Goal: Task Accomplishment & Management: Complete application form

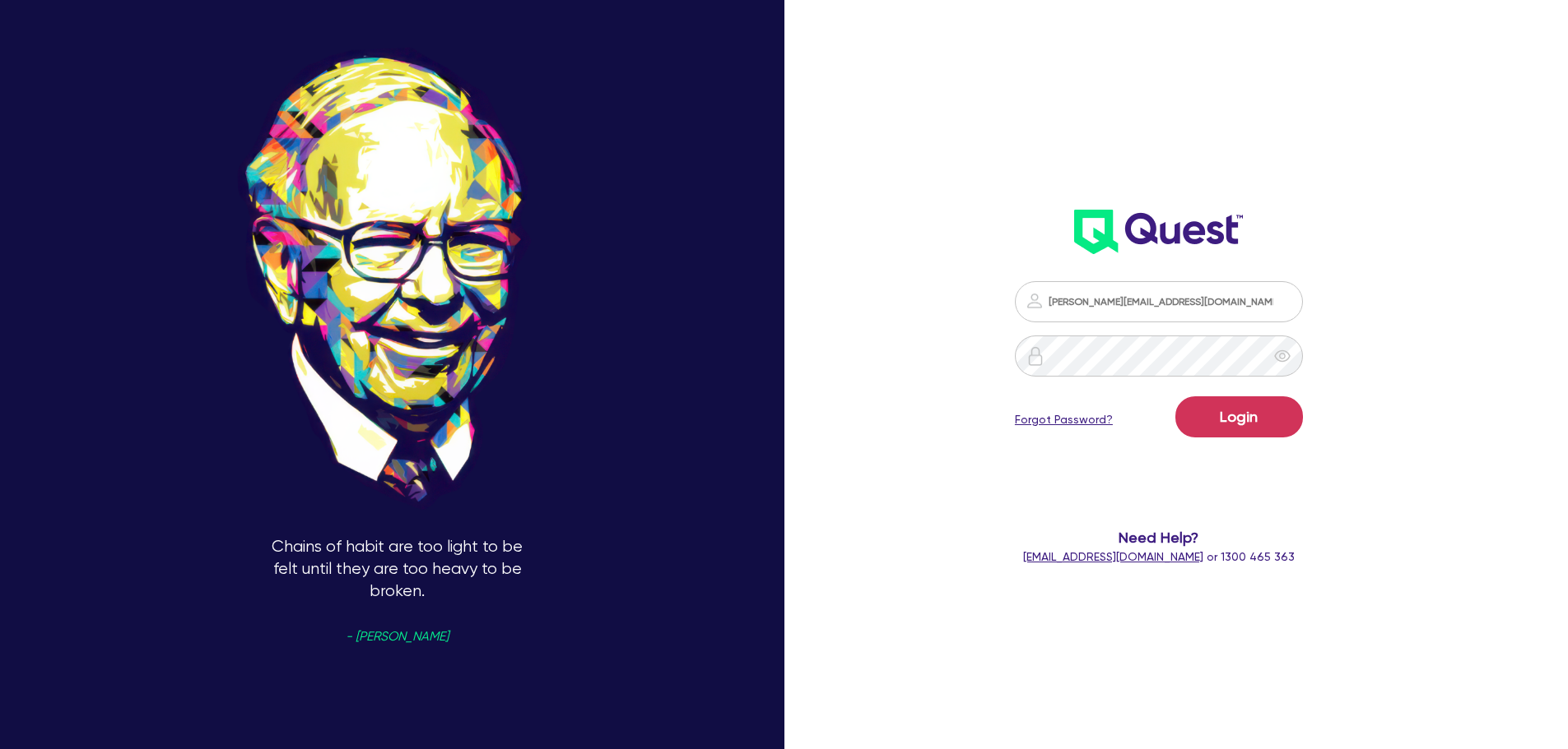
click at [1253, 424] on button "Login" at bounding box center [1238, 416] width 127 height 41
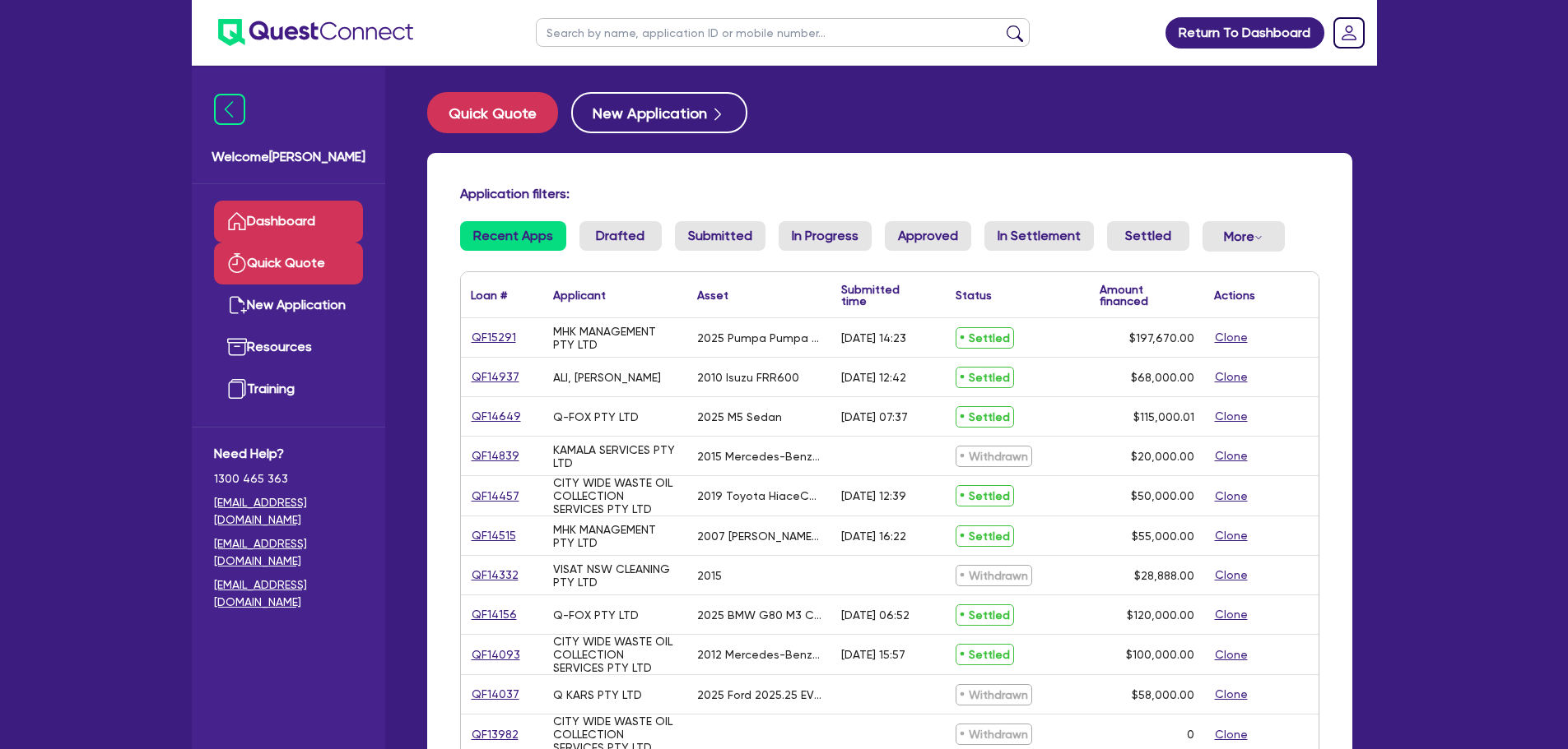
click at [314, 267] on link "Quick Quote" at bounding box center [288, 263] width 149 height 42
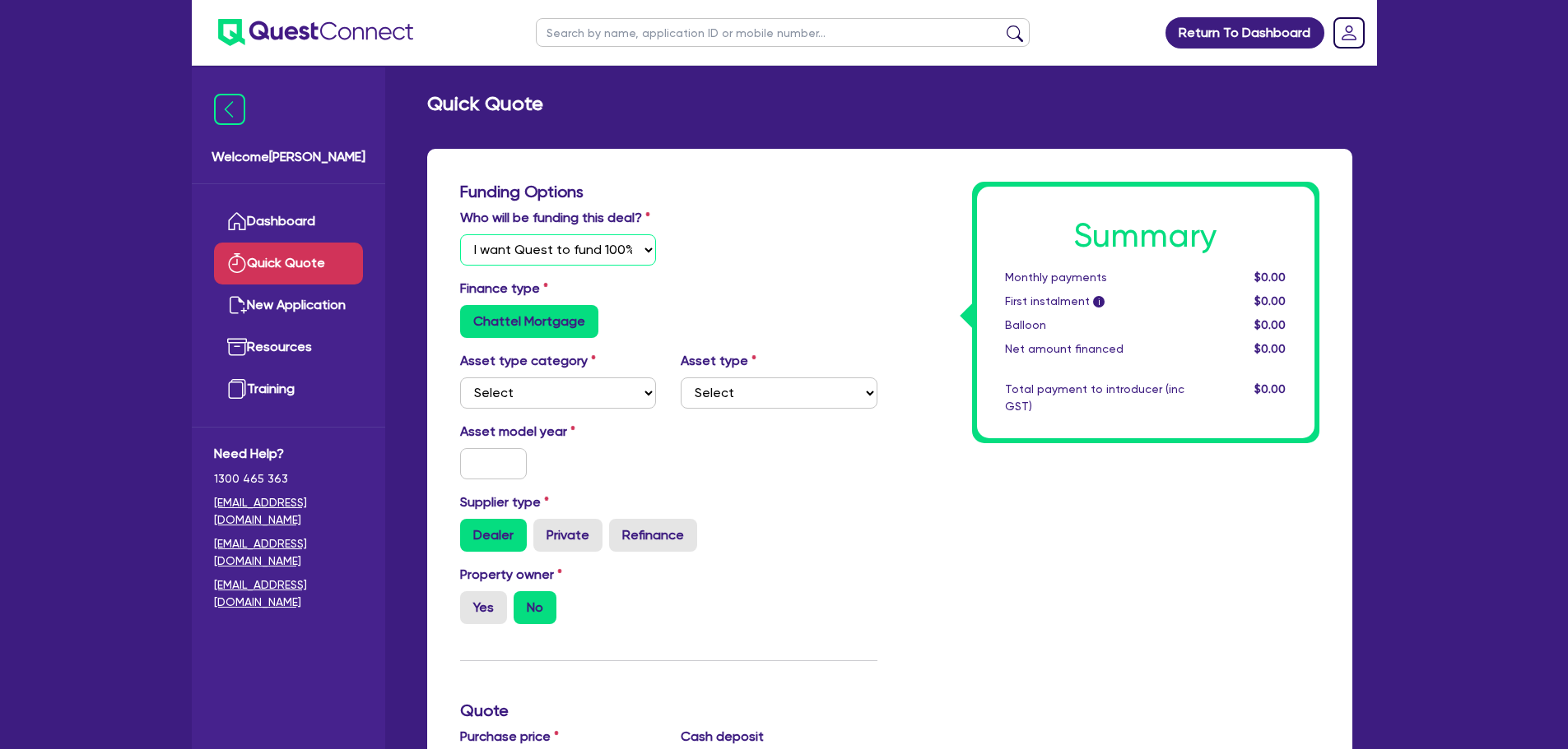
click at [558, 252] on select "Select I will fund 100% I will co-fund with Quest I want Quest to fund 100% Oth…" at bounding box center [558, 250] width 197 height 31
select select "Quest Finance - Platform Funding"
click at [460, 235] on select "Select I will fund 100% I will co-fund with Quest I want Quest to fund 100% Oth…" at bounding box center [558, 250] width 197 height 31
click at [559, 391] on select "Select Cars and light trucks Primary assets Secondary assets Tertiary assets" at bounding box center [558, 393] width 197 height 31
select select "PRIMARY_ASSETS"
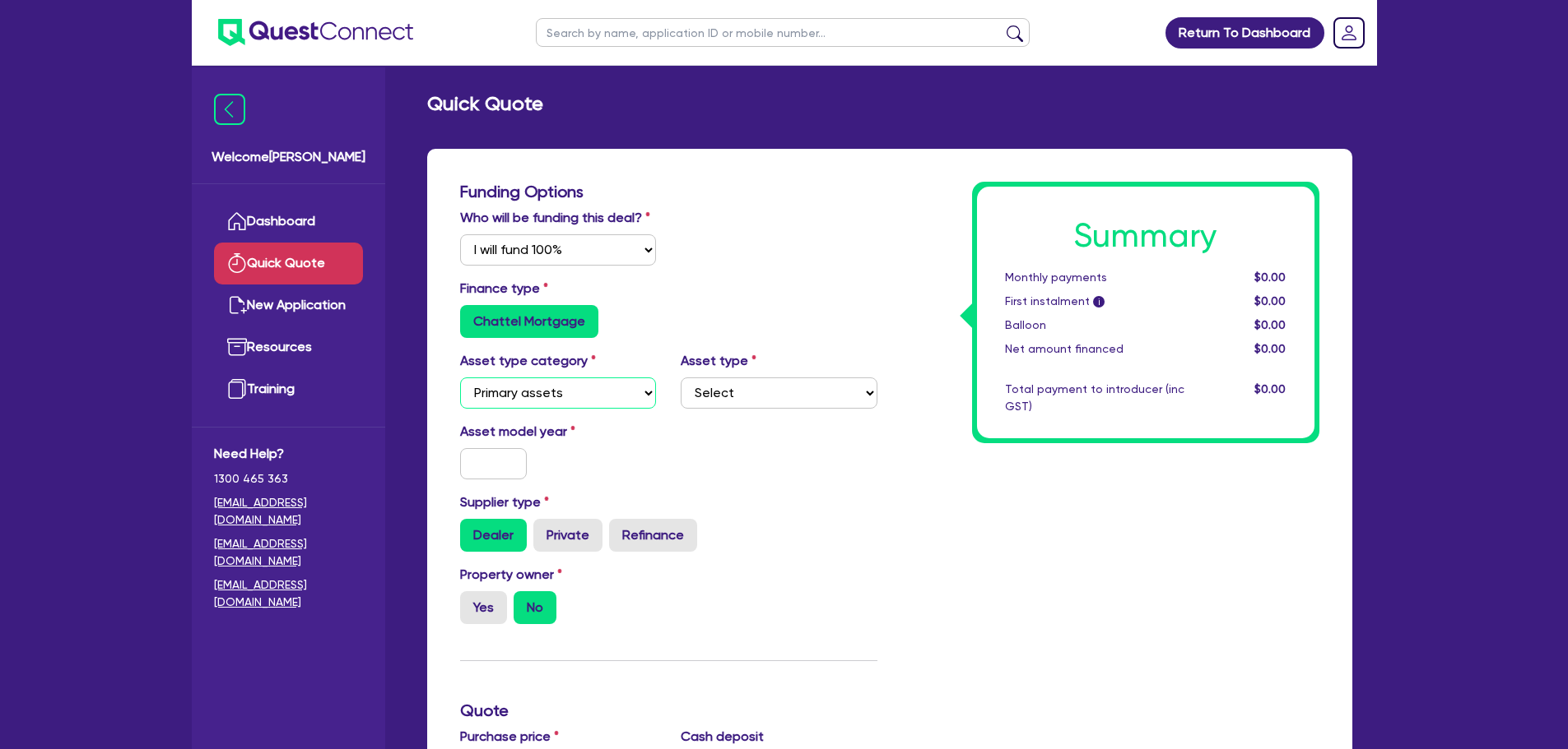
click at [460, 378] on select "Select Cars and light trucks Primary assets Secondary assets Tertiary assets" at bounding box center [558, 393] width 197 height 31
click at [779, 388] on select "Select Heavy trucks over 4.5 tonne Trailers Bus and coaches Yellow goods and ex…" at bounding box center [779, 393] width 197 height 31
select select "HEAVY_TRUCKS"
click at [681, 378] on select "Select Heavy trucks over 4.5 tonne Trailers Bus and coaches Yellow goods and ex…" at bounding box center [779, 393] width 197 height 31
click at [508, 468] on input "text" at bounding box center [494, 464] width 68 height 31
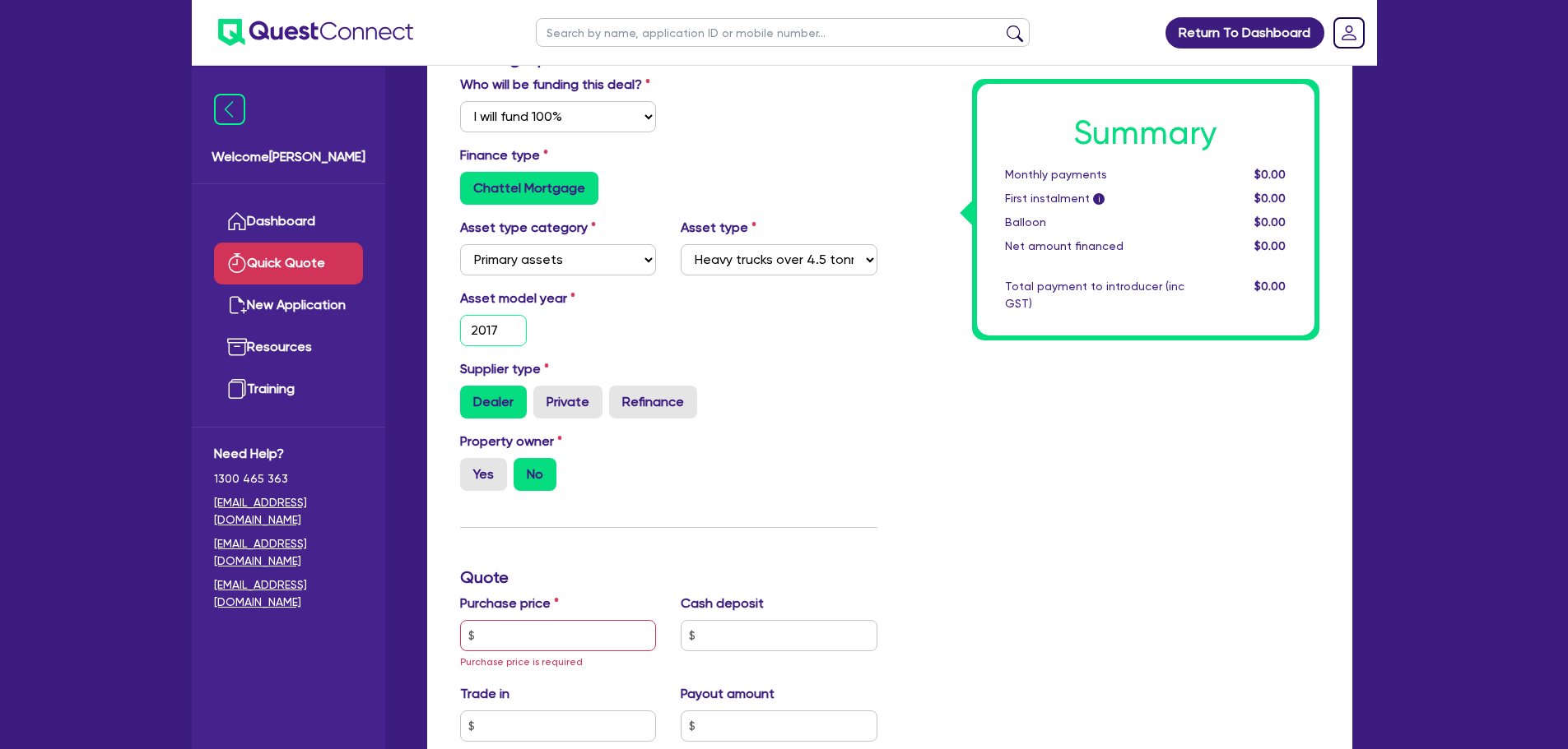
scroll to position [165, 0]
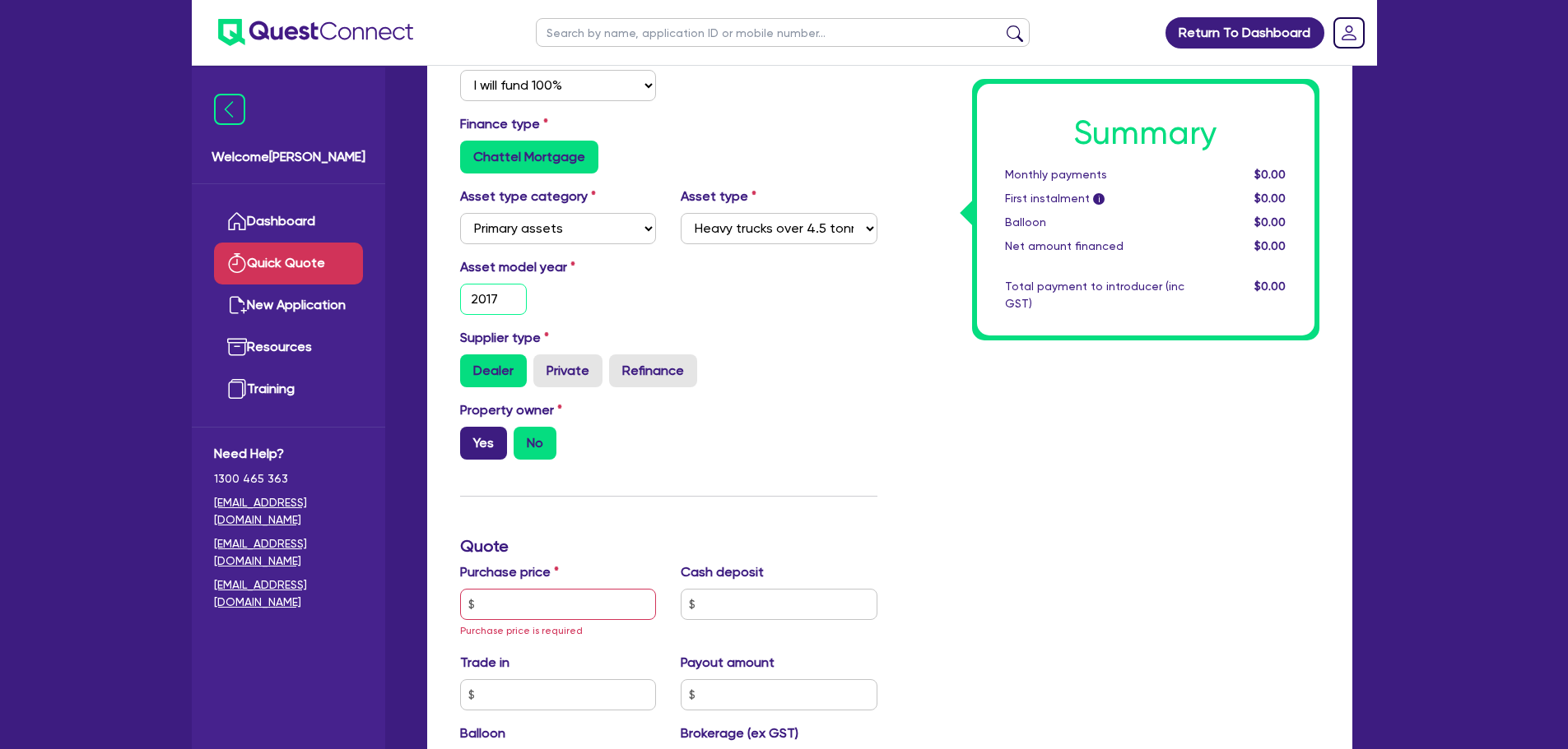
type input "2017"
click at [470, 442] on label "Yes" at bounding box center [483, 443] width 47 height 33
click at [470, 437] on input "Yes" at bounding box center [465, 432] width 10 height 10
radio input "true"
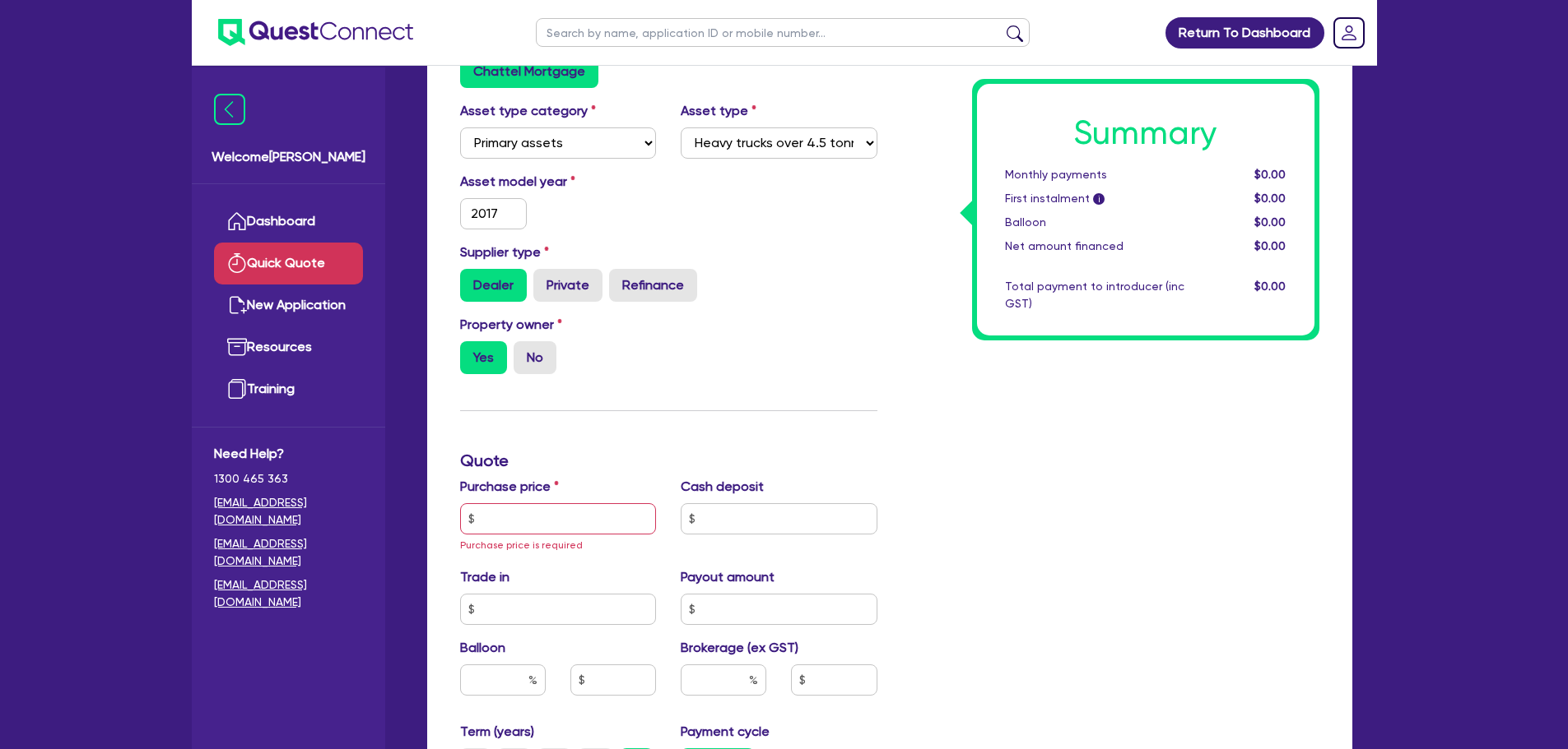
scroll to position [329, 0]
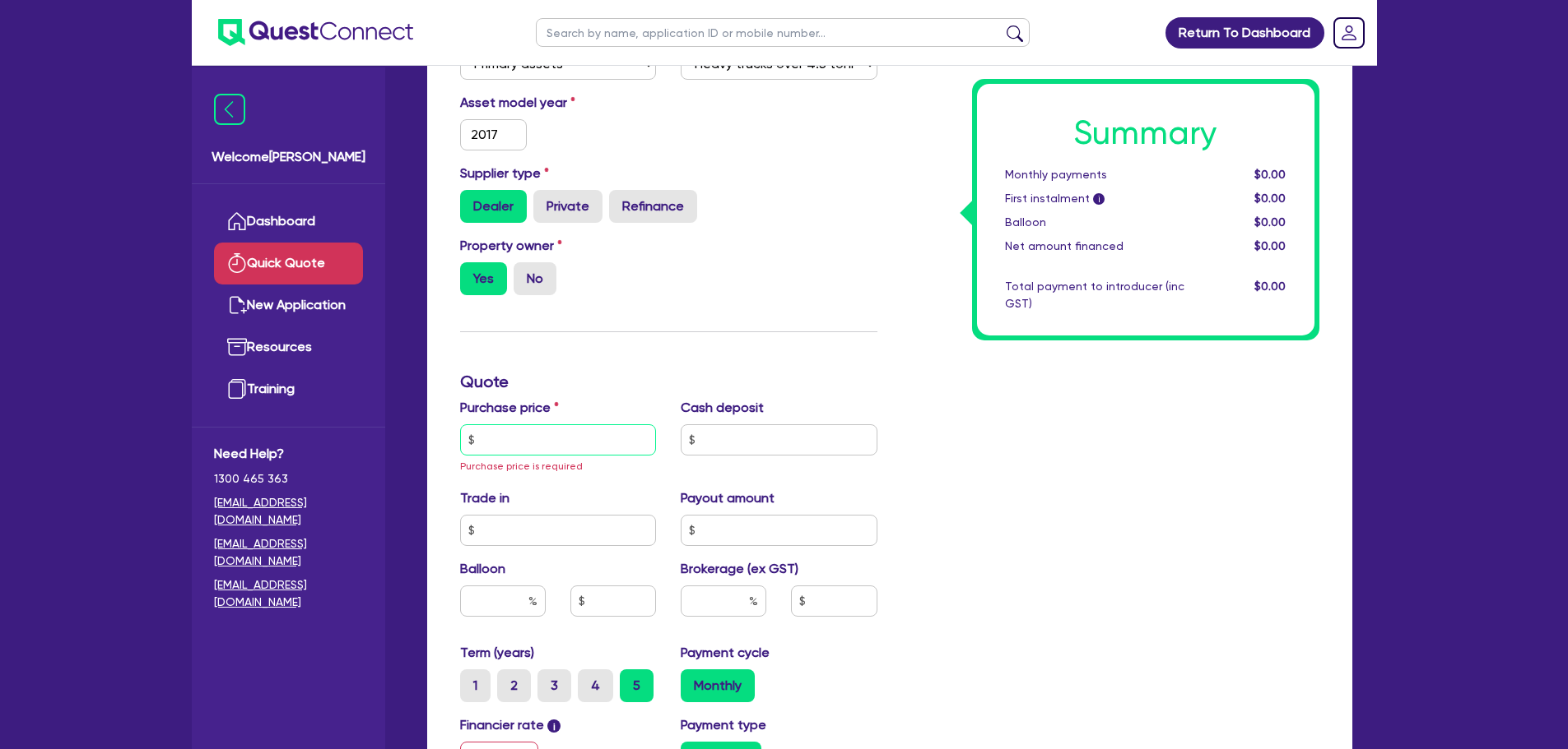
click at [562, 432] on input "text" at bounding box center [558, 440] width 197 height 31
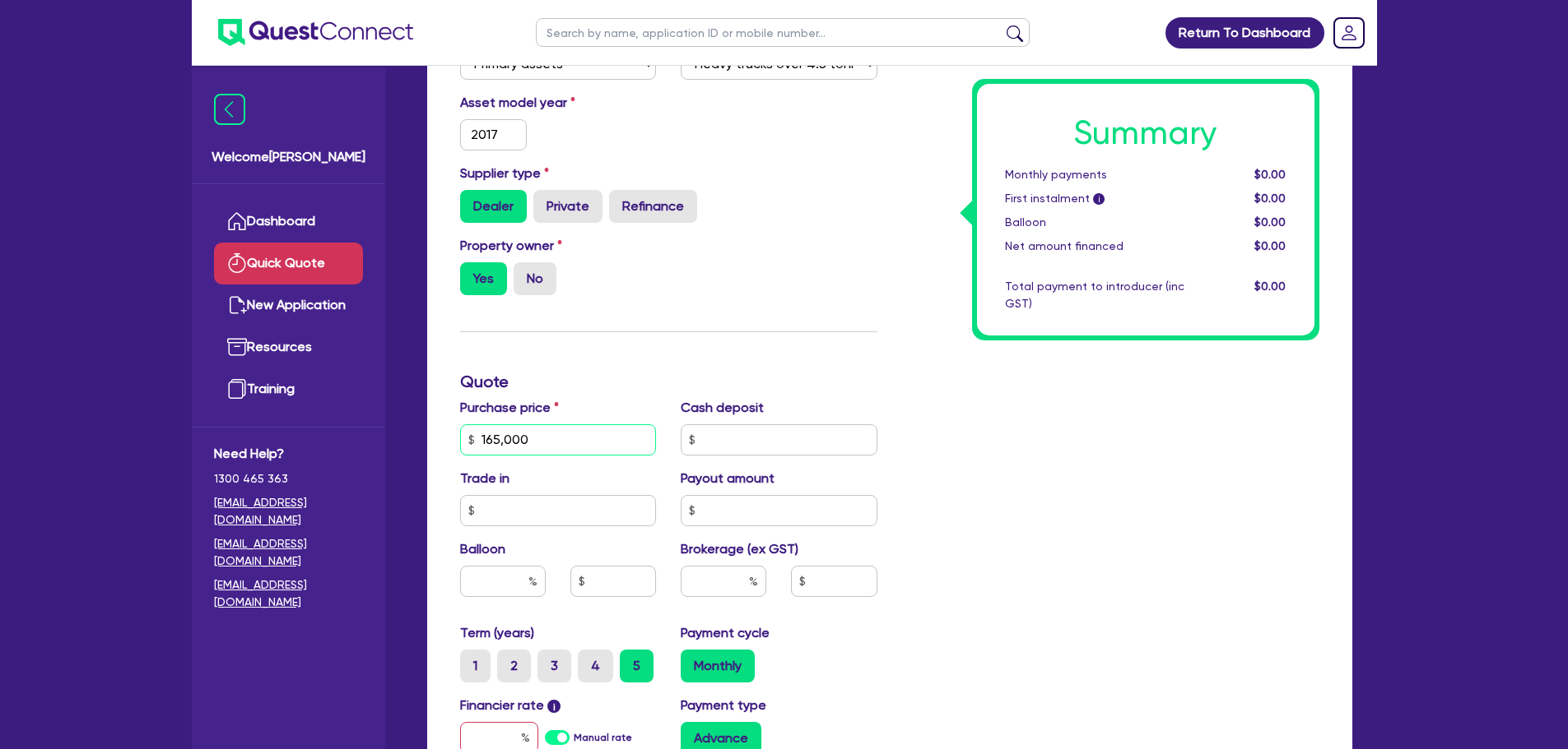
type input "165,000"
click at [731, 581] on input "text" at bounding box center [723, 582] width 86 height 31
type input "4"
click at [499, 582] on input "text" at bounding box center [502, 582] width 86 height 31
type input "30"
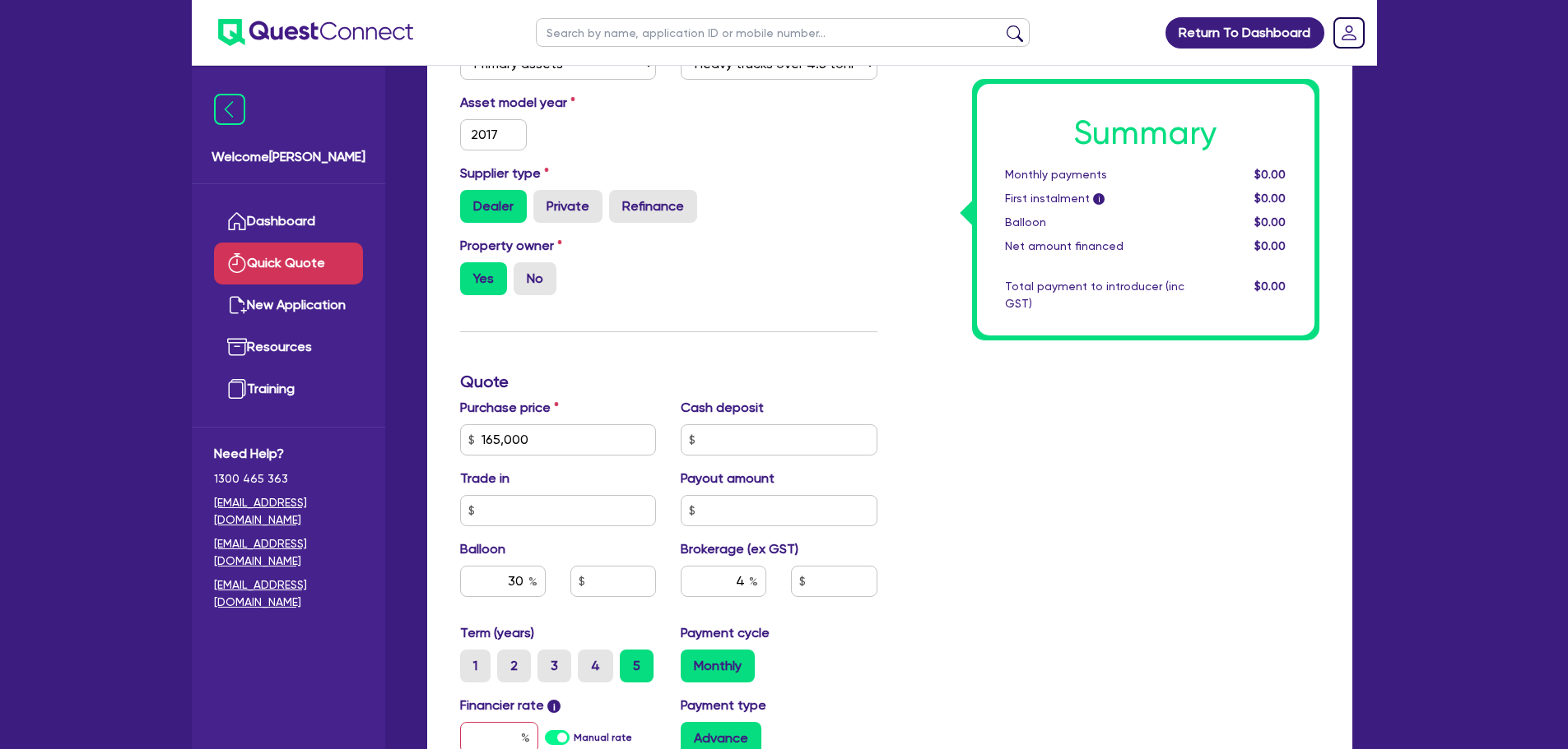
click at [957, 529] on div "Summary Monthly payments $0.00 First instalment i $0.00 Balloon $0.00 Net amoun…" at bounding box center [1111, 391] width 442 height 1076
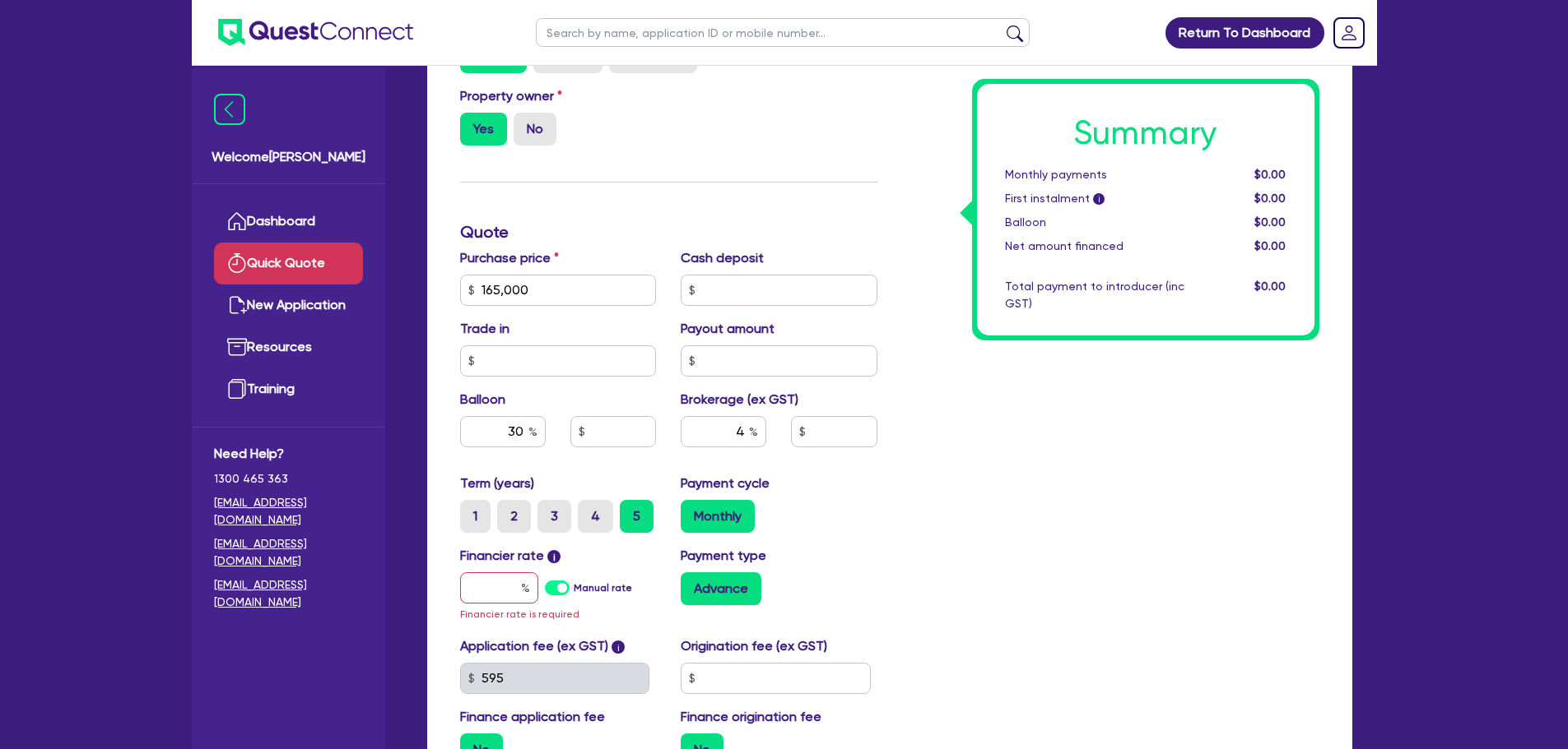
scroll to position [494, 0]
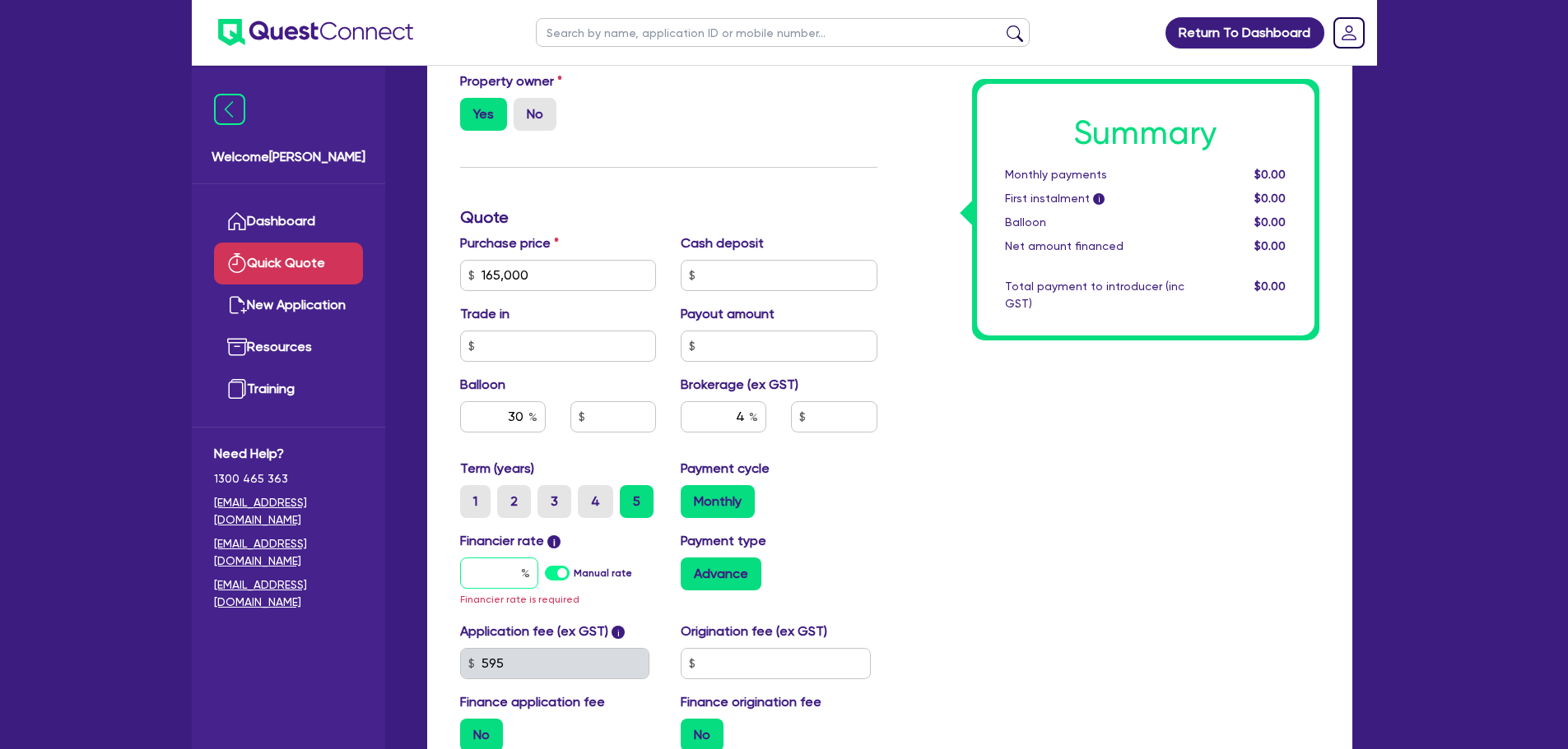
click at [492, 572] on input "text" at bounding box center [499, 573] width 78 height 31
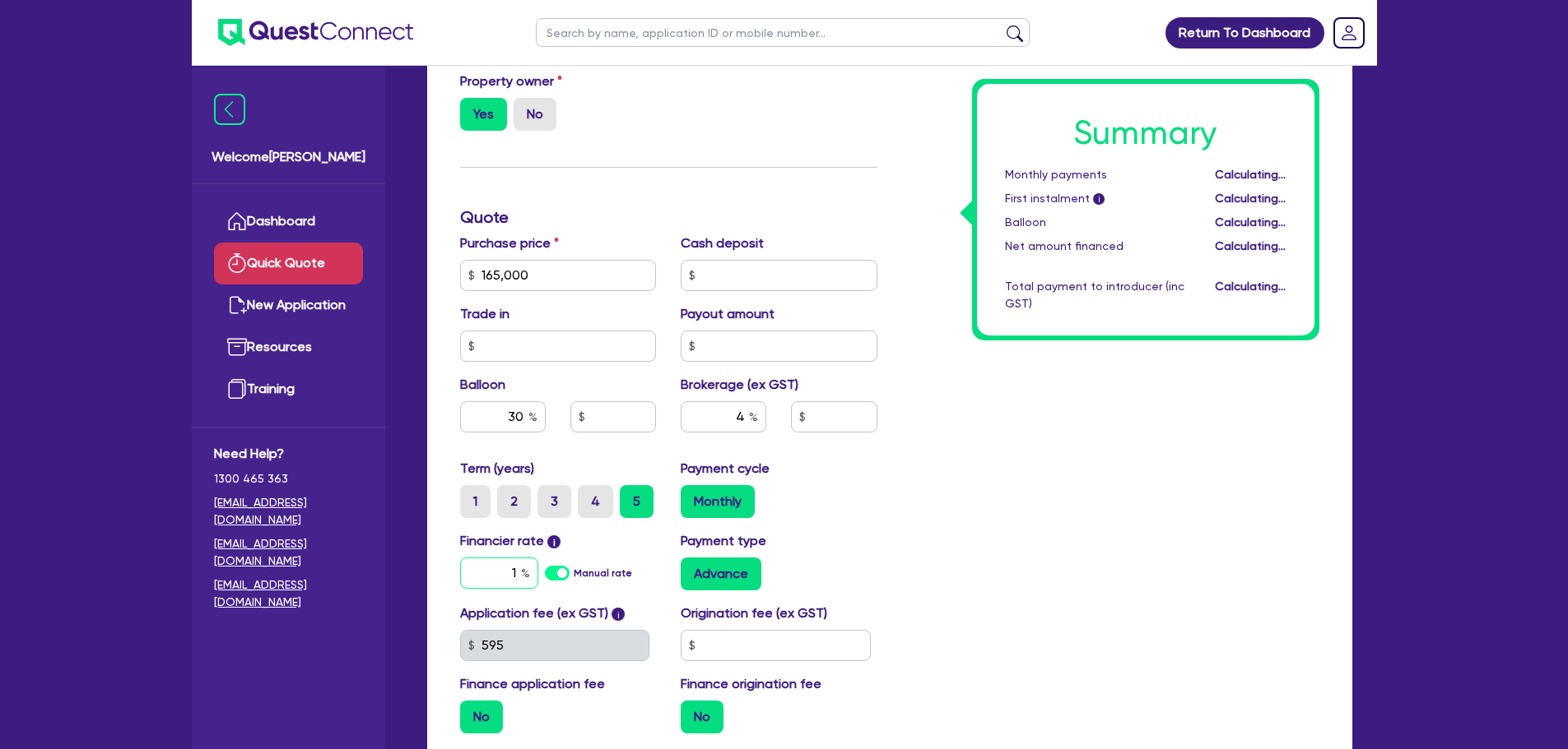
type input "11"
type input "49,500"
type input "6,600"
type input "1"
type input "49,500"
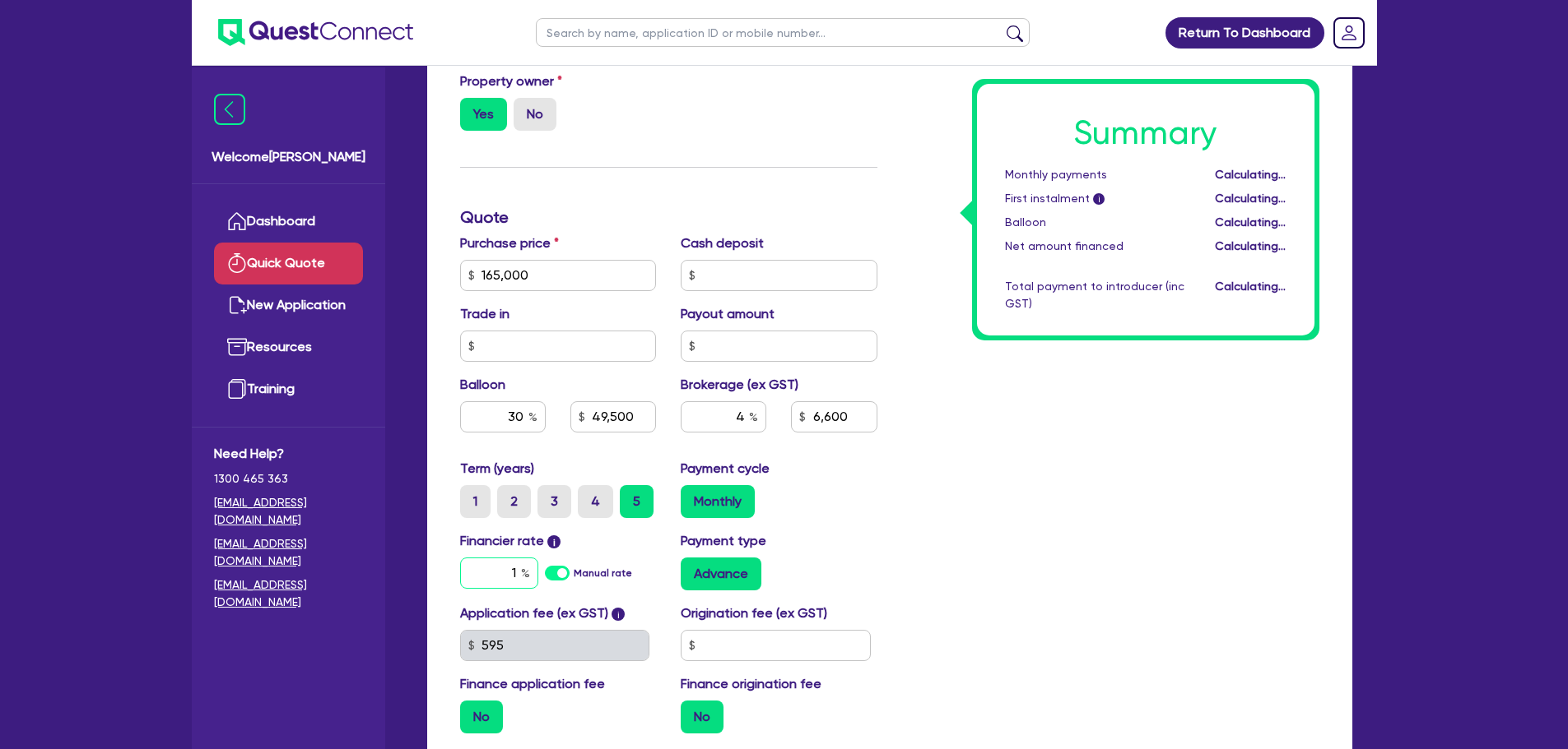
type input "6,600"
type input "1."
type input "49,500"
type input "6,600"
type input "1."
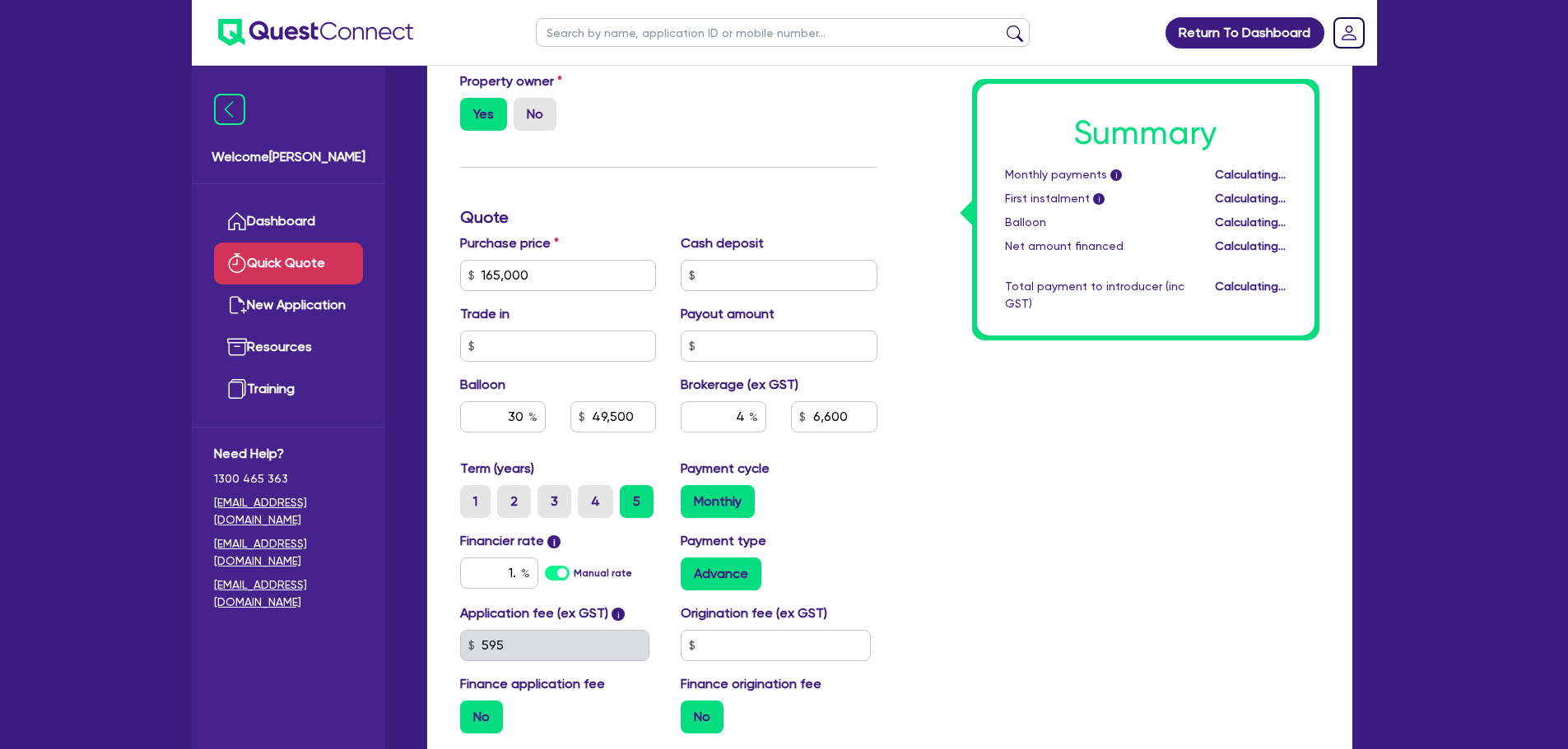
type input "49,500"
type input "6,600"
type input "1"
type input "49,500"
type input "6,600"
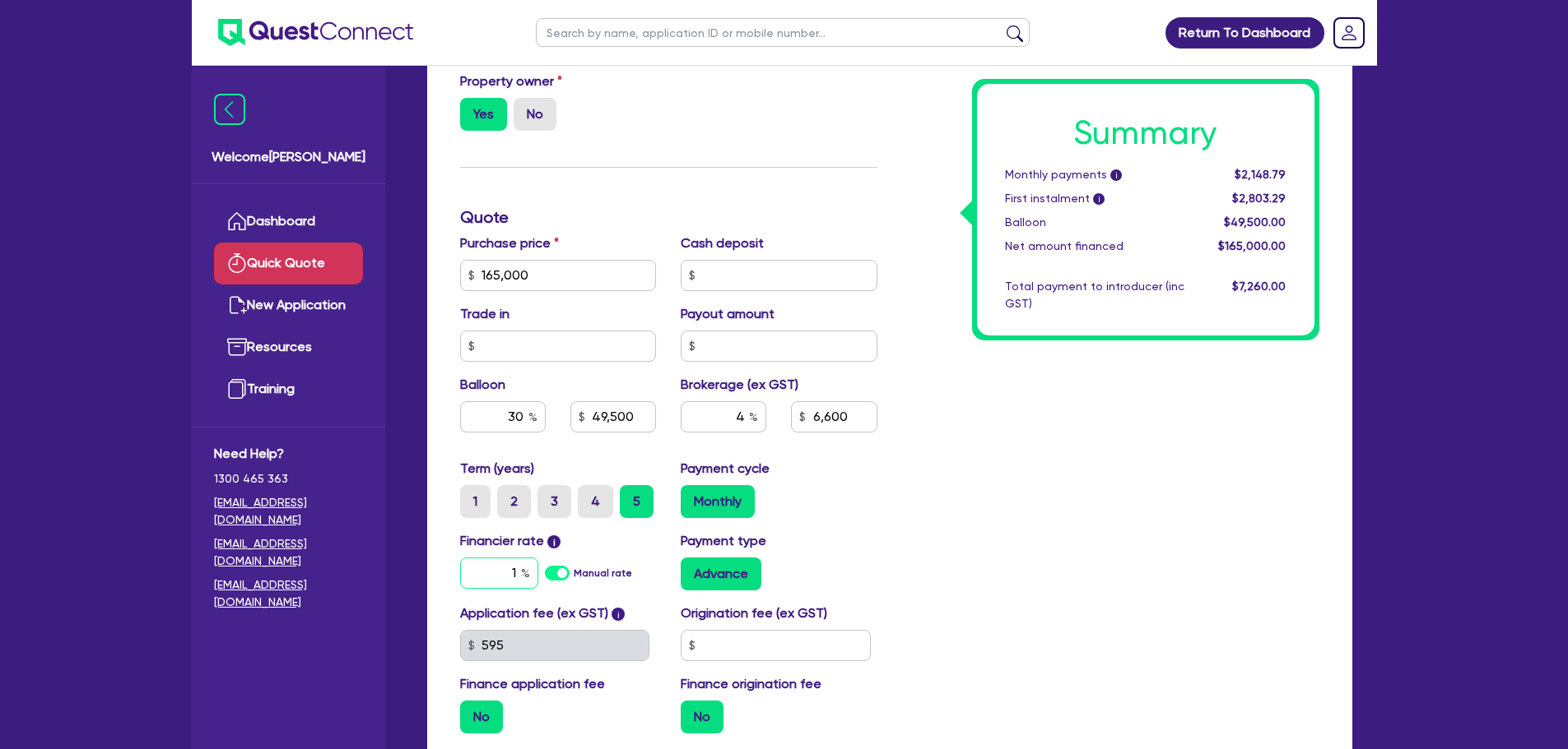
type input "1."
type input "49,500"
type input "6,600"
type input "1.5"
type input "49,500"
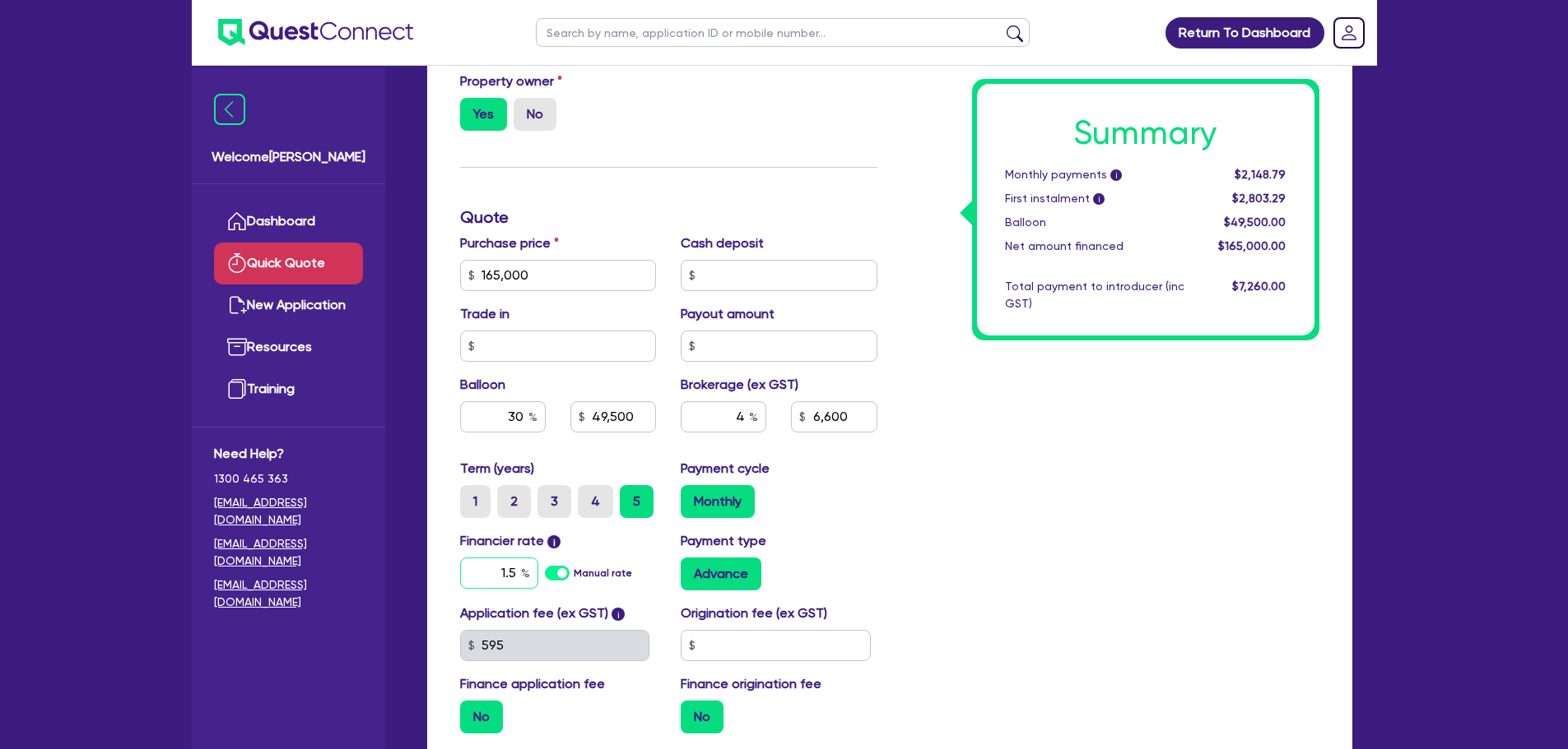
type input "6,600"
type input "1.54"
type input "49,500"
type input "6,600"
type input "1.5"
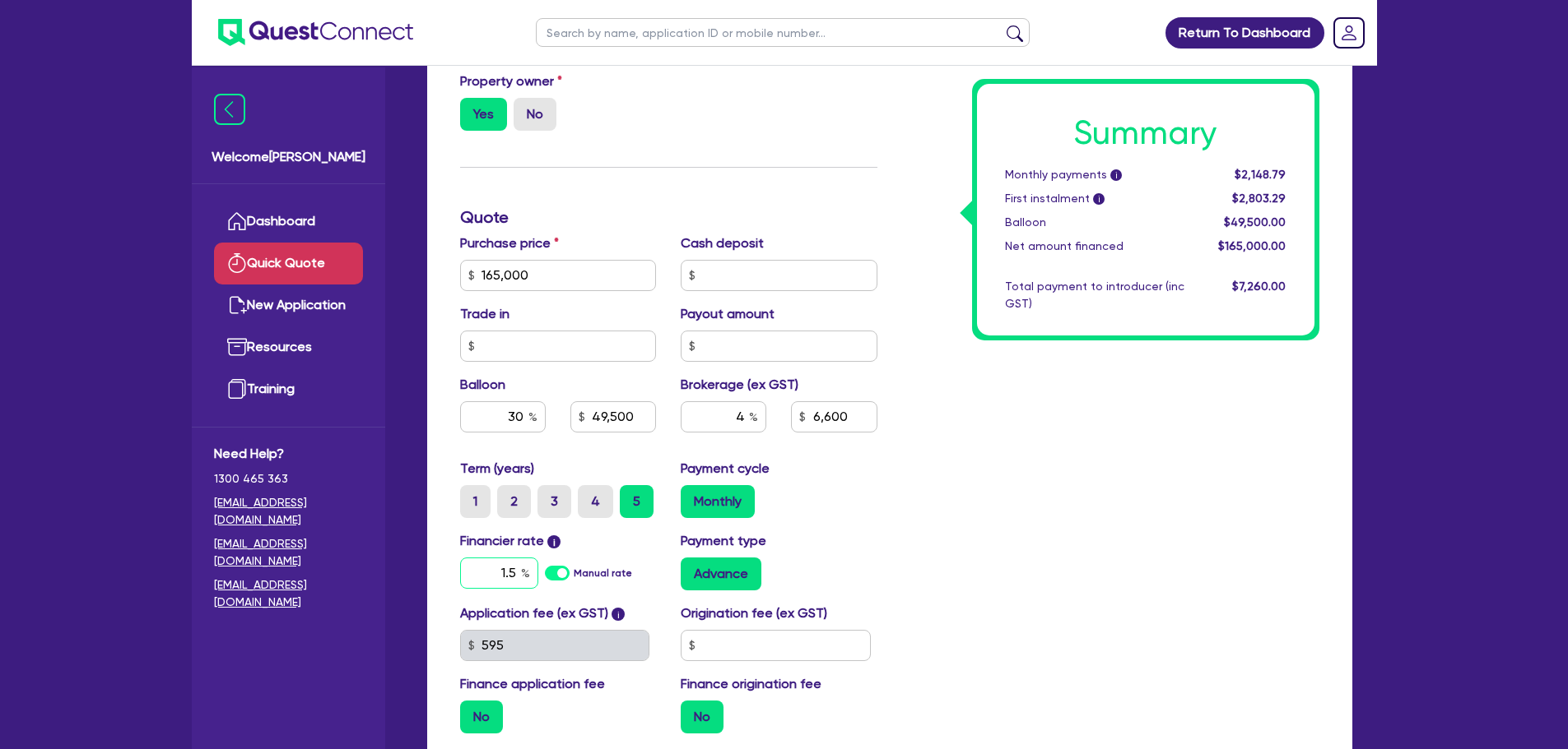
type input "49,500"
type input "6,600"
type input "1."
type input "49,500"
type input "6,600"
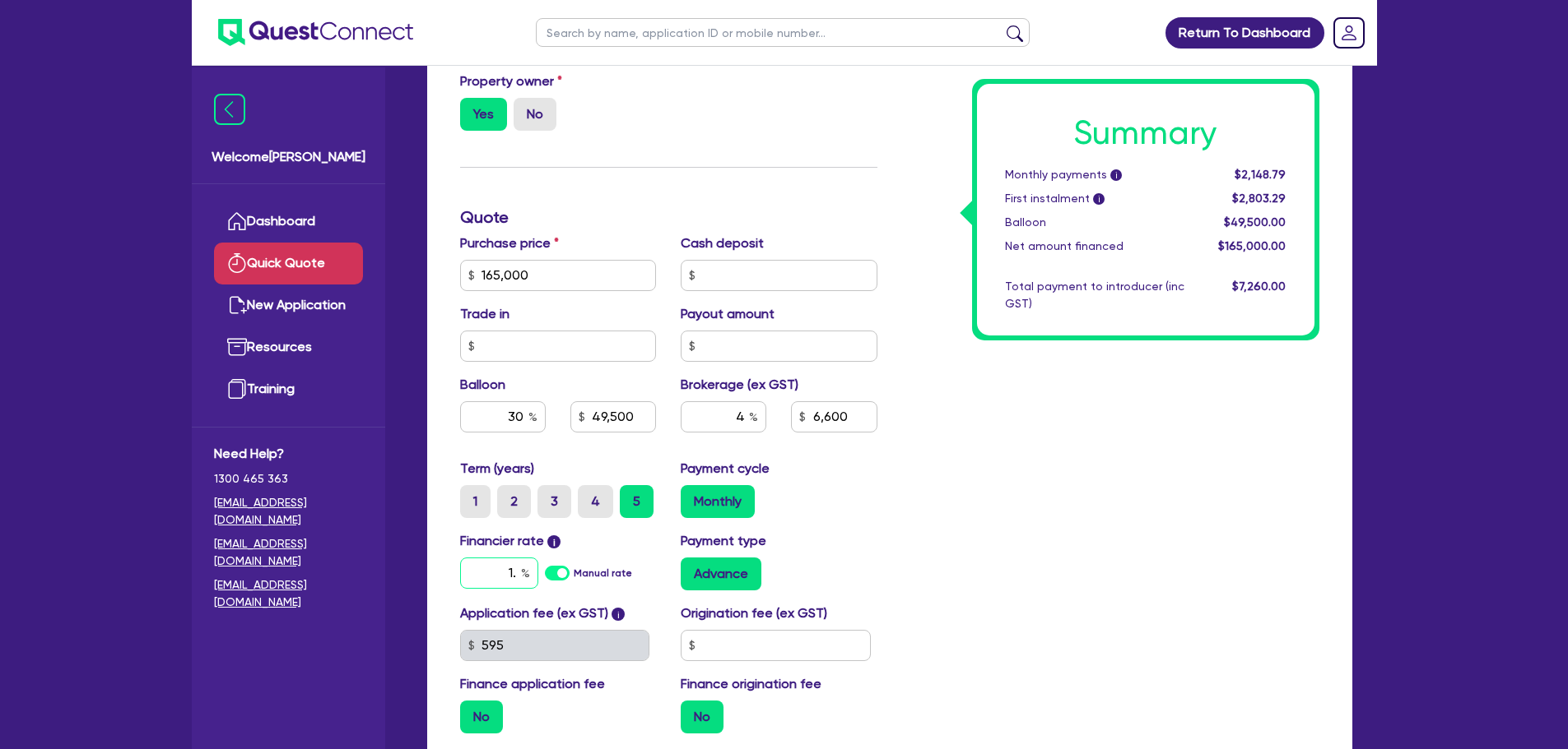
type input "1"
type input "49,500"
type input "6,600"
type input "49,500"
type input "6,600"
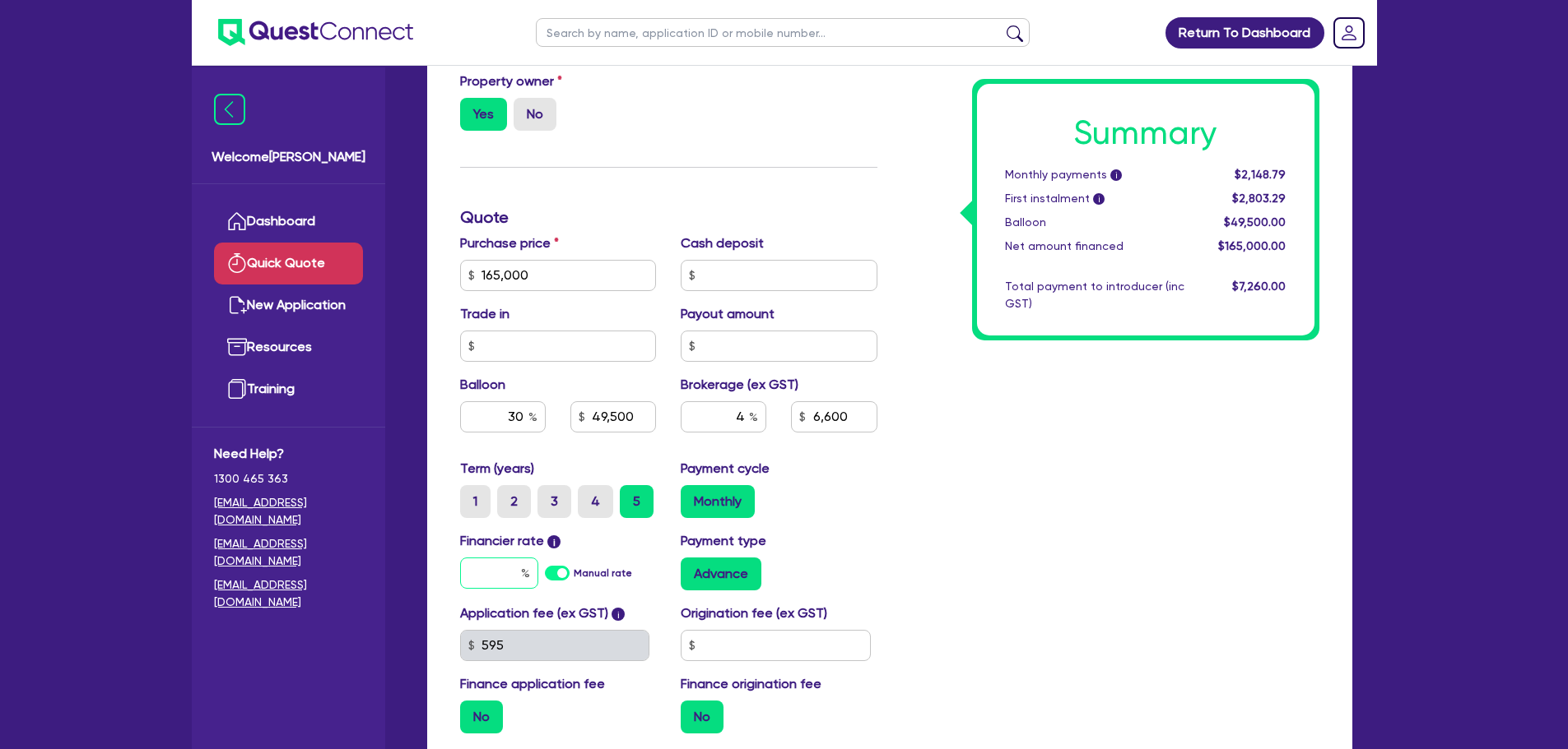
type input "1"
type input "49,500"
type input "6,600"
type input "11"
type input "49,500"
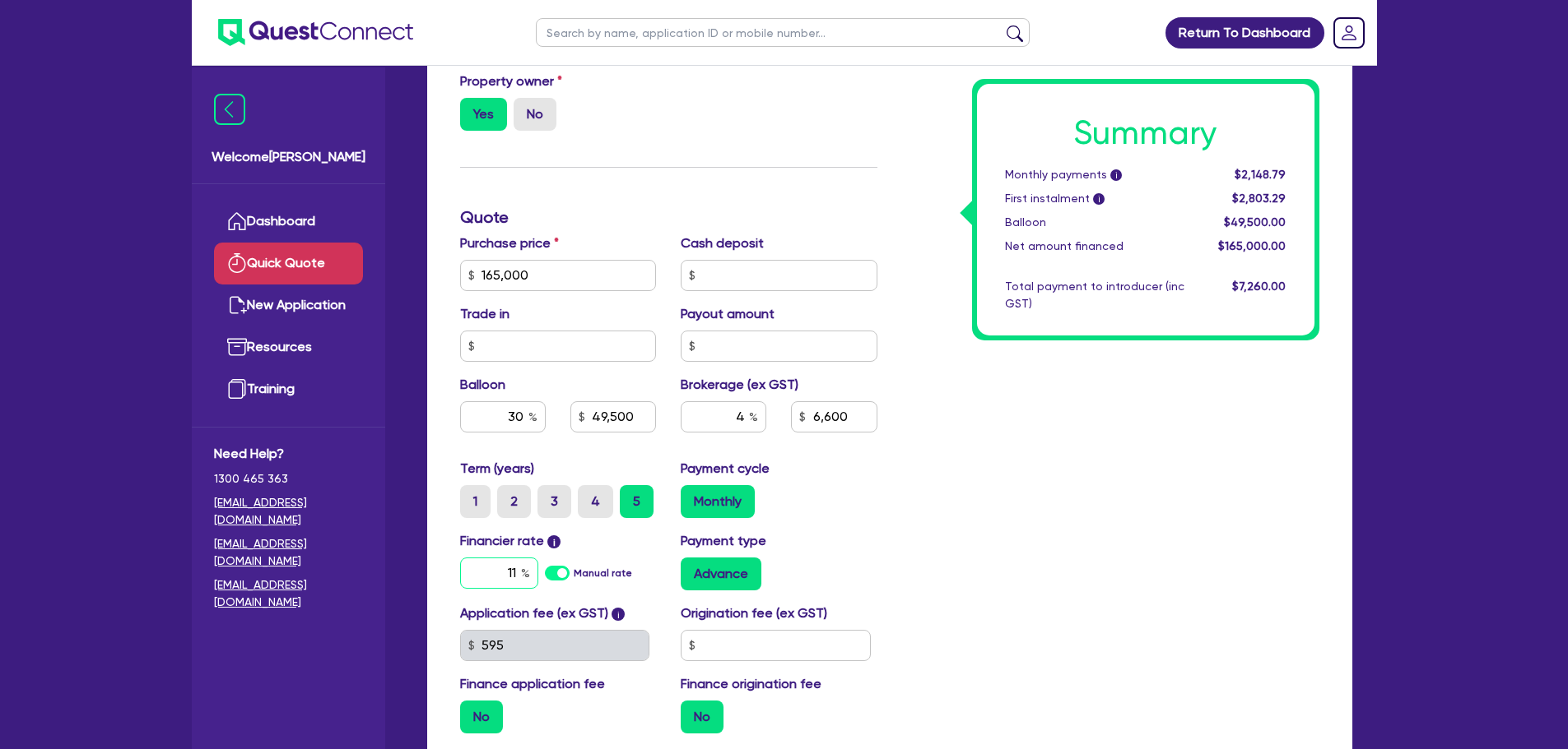
type input "6,600"
type input "11."
type input "49,500"
type input "6,600"
type input "11.5"
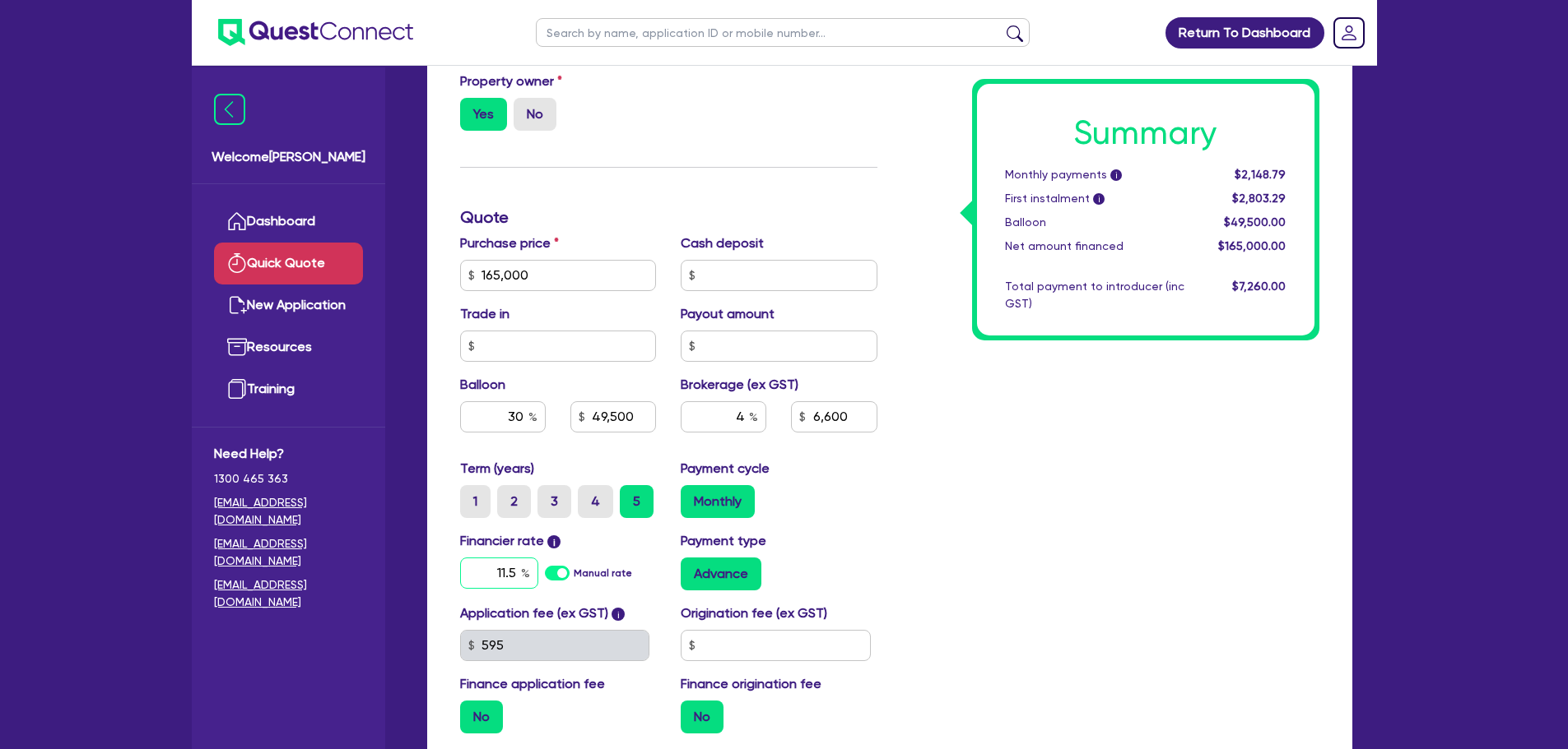
type input "49,500"
type input "6,600"
type input "11.54"
type input "49,500"
type input "6,600"
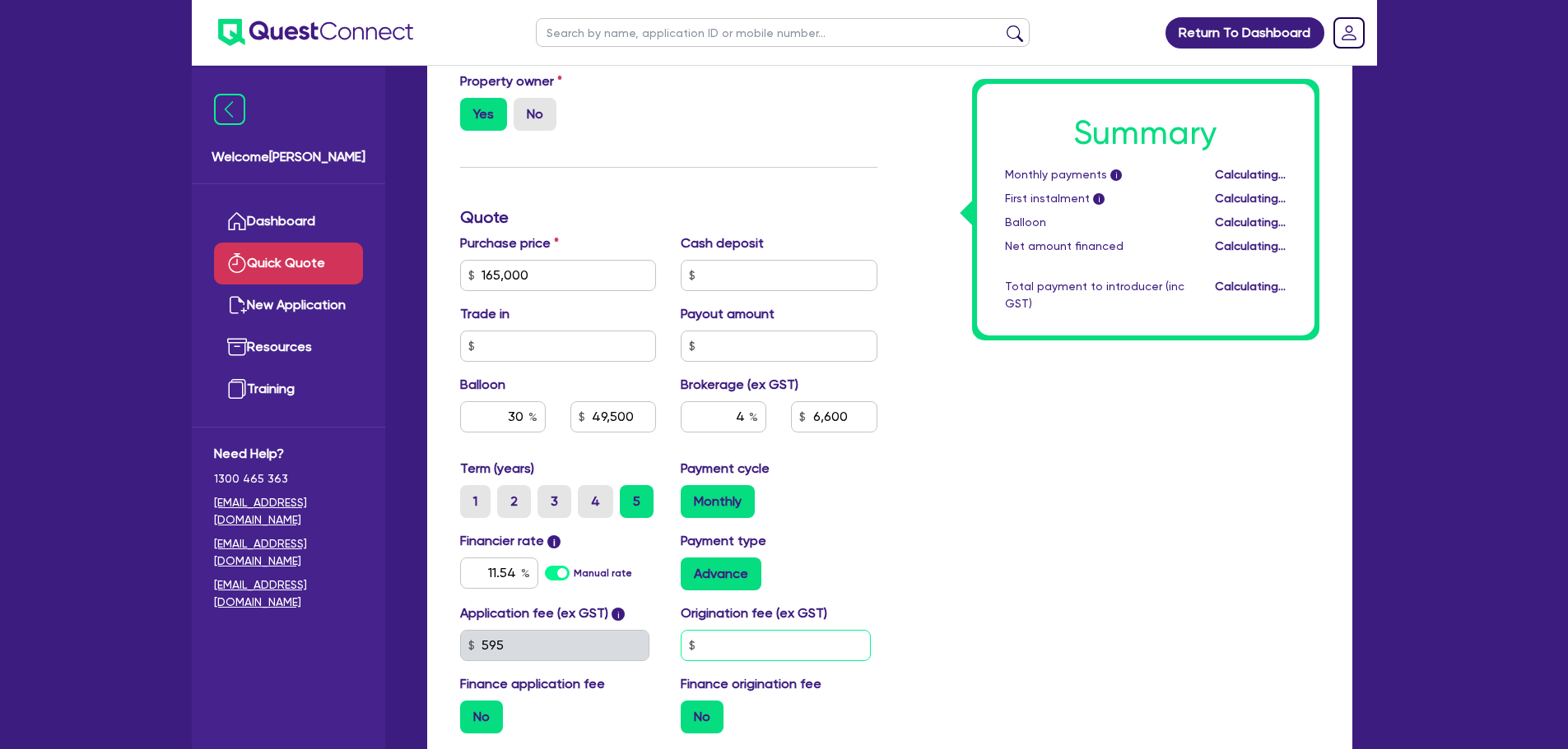
click at [773, 651] on input "text" at bounding box center [775, 646] width 190 height 31
type input "49,500"
type input "6,600"
type input "49,500"
type input "6,600"
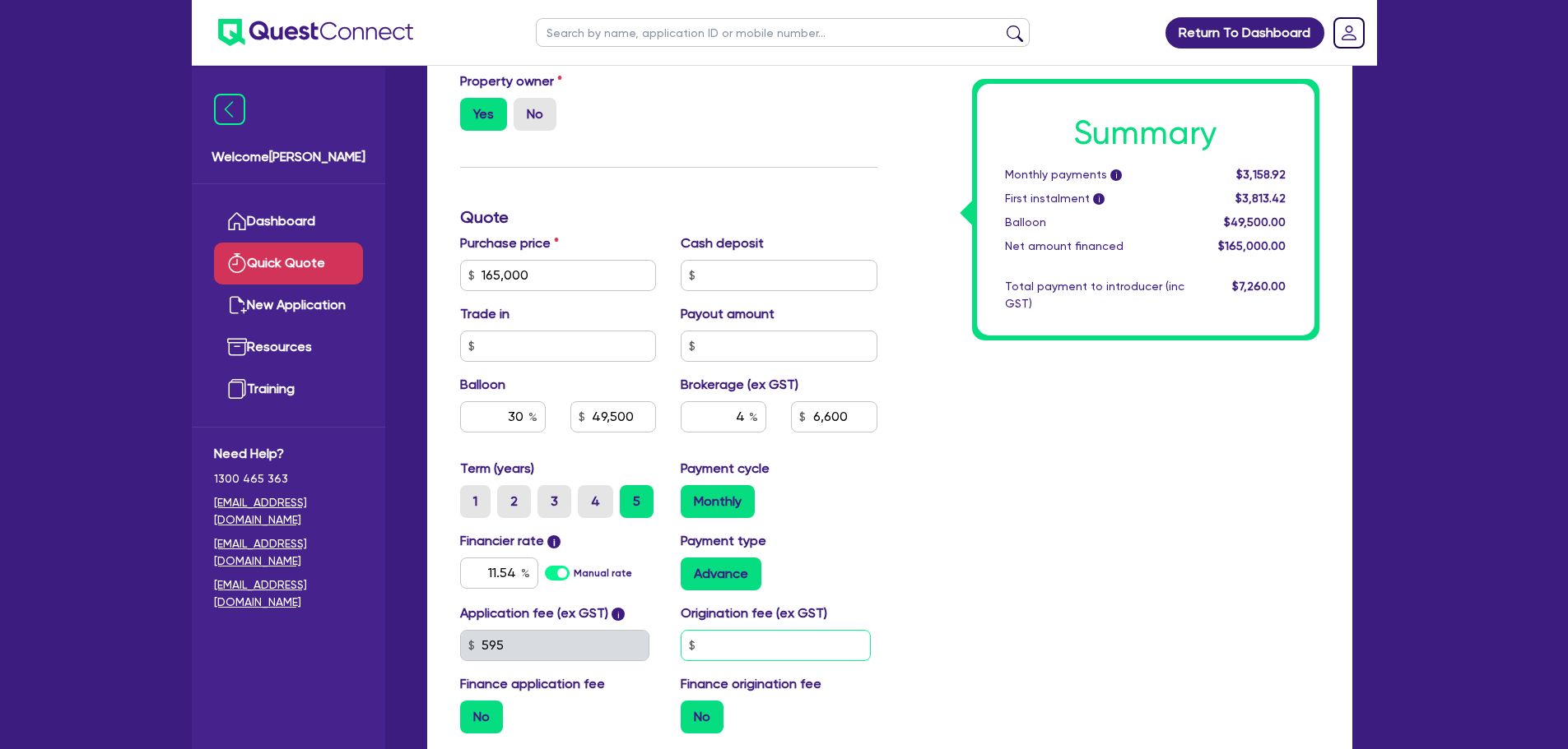
type input "9"
type input "49,500"
type input "6,600"
type input "90"
type input "49,500"
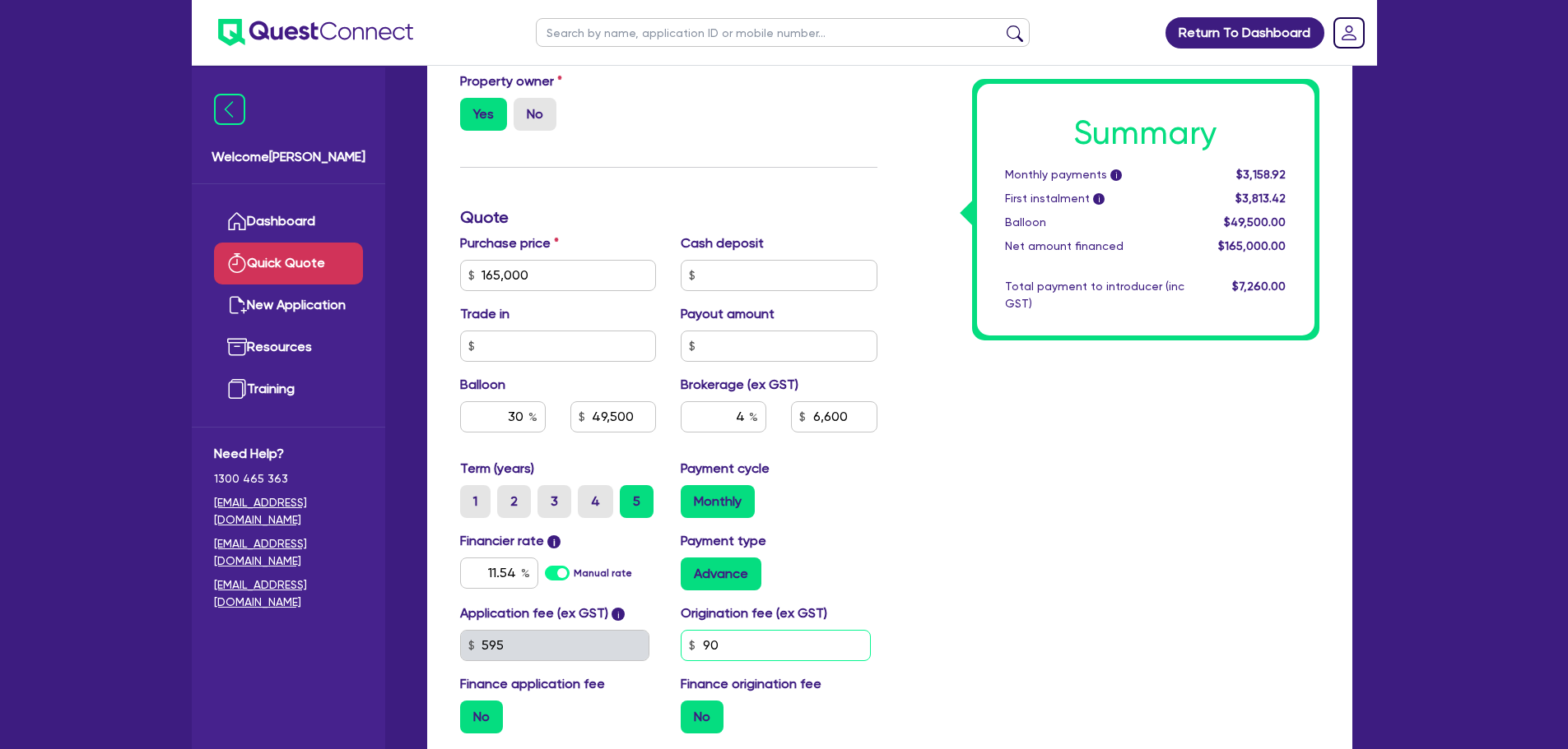
type input "6,600"
type input "900"
type input "49,500"
type input "6,600"
click at [938, 599] on div "Summary Monthly payments i $3,158.92 First instalment i $3,813.42 Balloon $49,5…" at bounding box center [1111, 217] width 442 height 1058
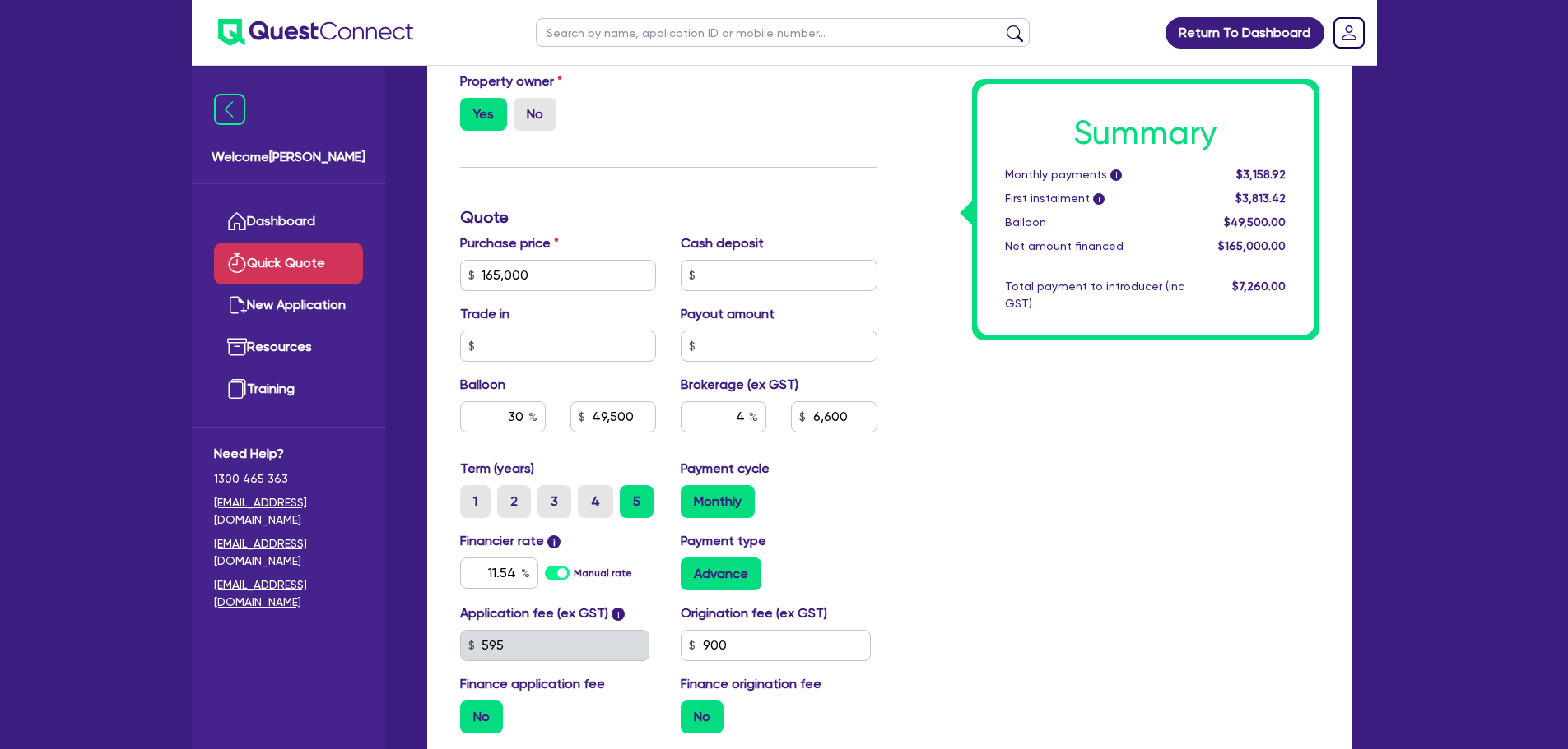
type input "49,500"
type input "6,600"
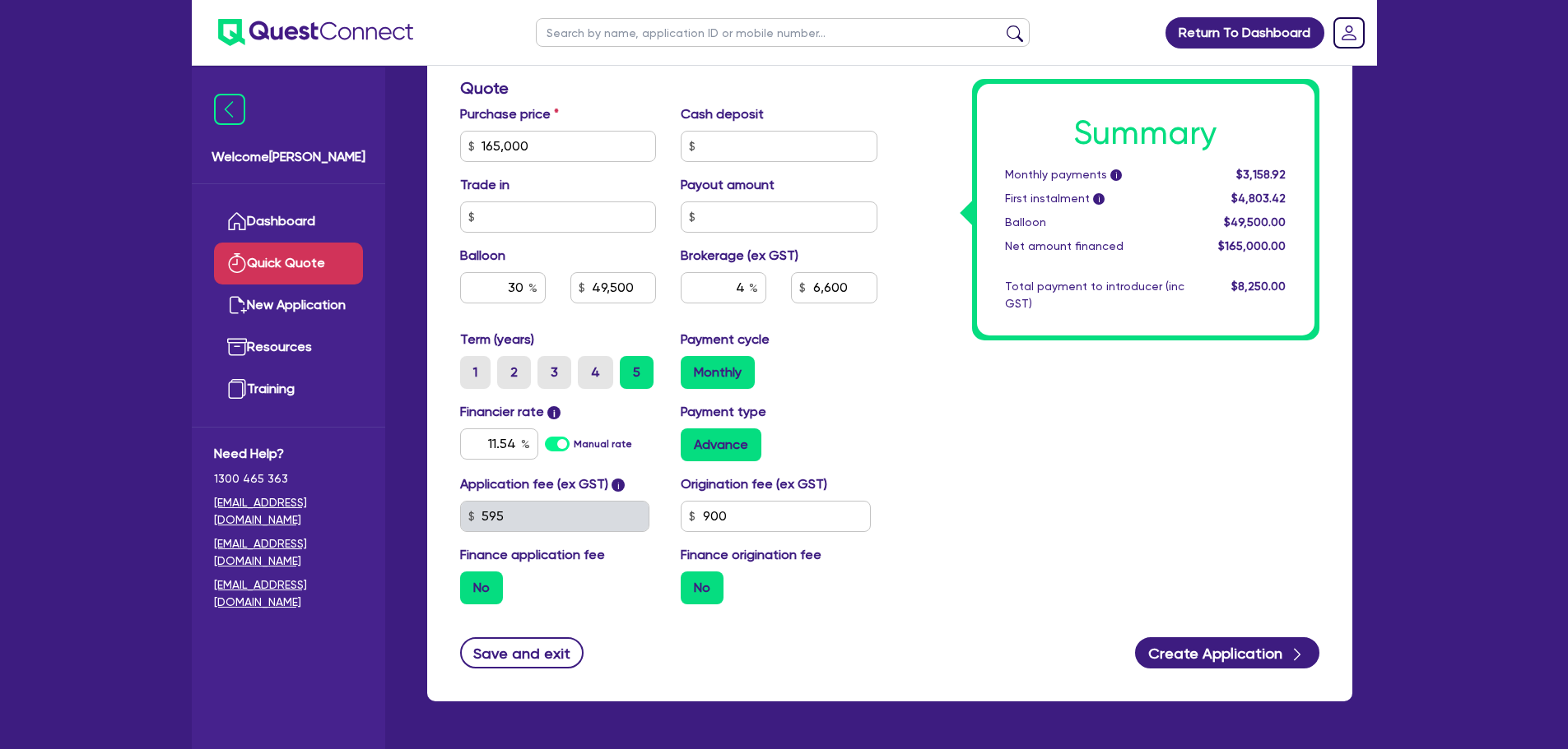
scroll to position [593, 0]
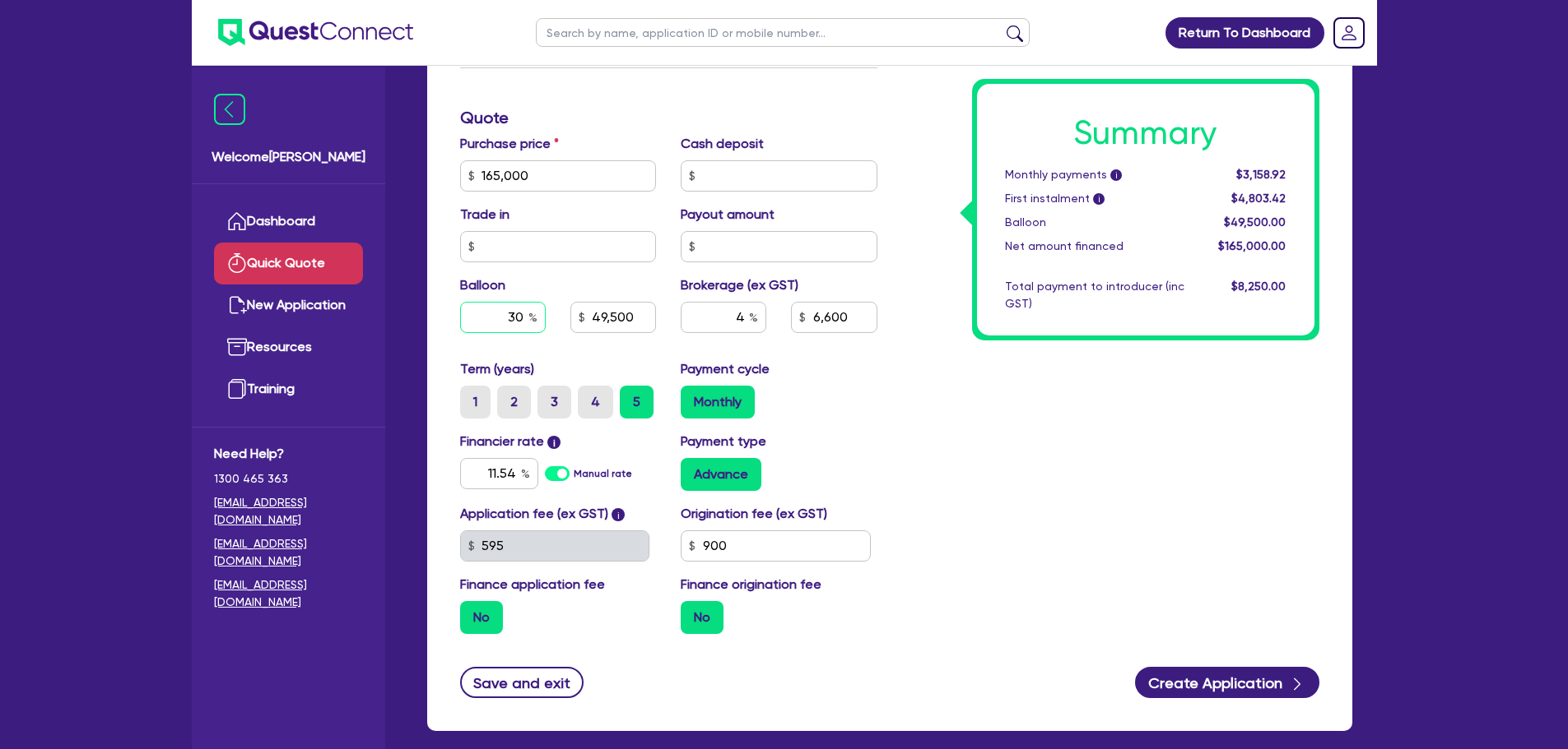
drag, startPoint x: 493, startPoint y: 319, endPoint x: 600, endPoint y: 325, distance: 107.2
click at [600, 325] on div "30 49,500" at bounding box center [559, 318] width 222 height 31
type input "0"
type input "49,500"
type input "6,600"
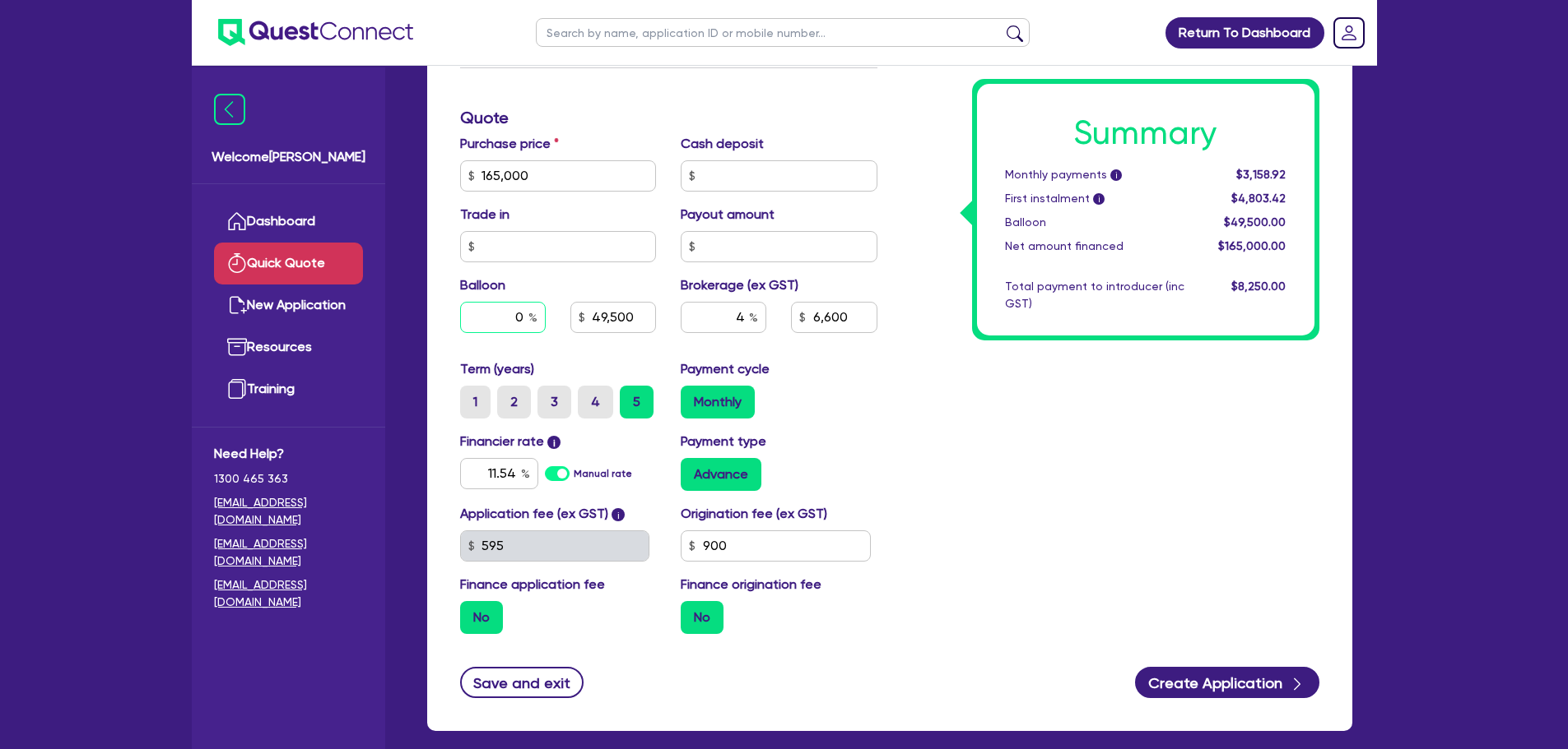
type input "0"
type input "49,500"
type input "6,600"
click at [967, 469] on div "Summary Monthly payments i $3,158.92 First instalment i $4,803.42 Balloon $49,5…" at bounding box center [1111, 118] width 442 height 1058
type input "6,600"
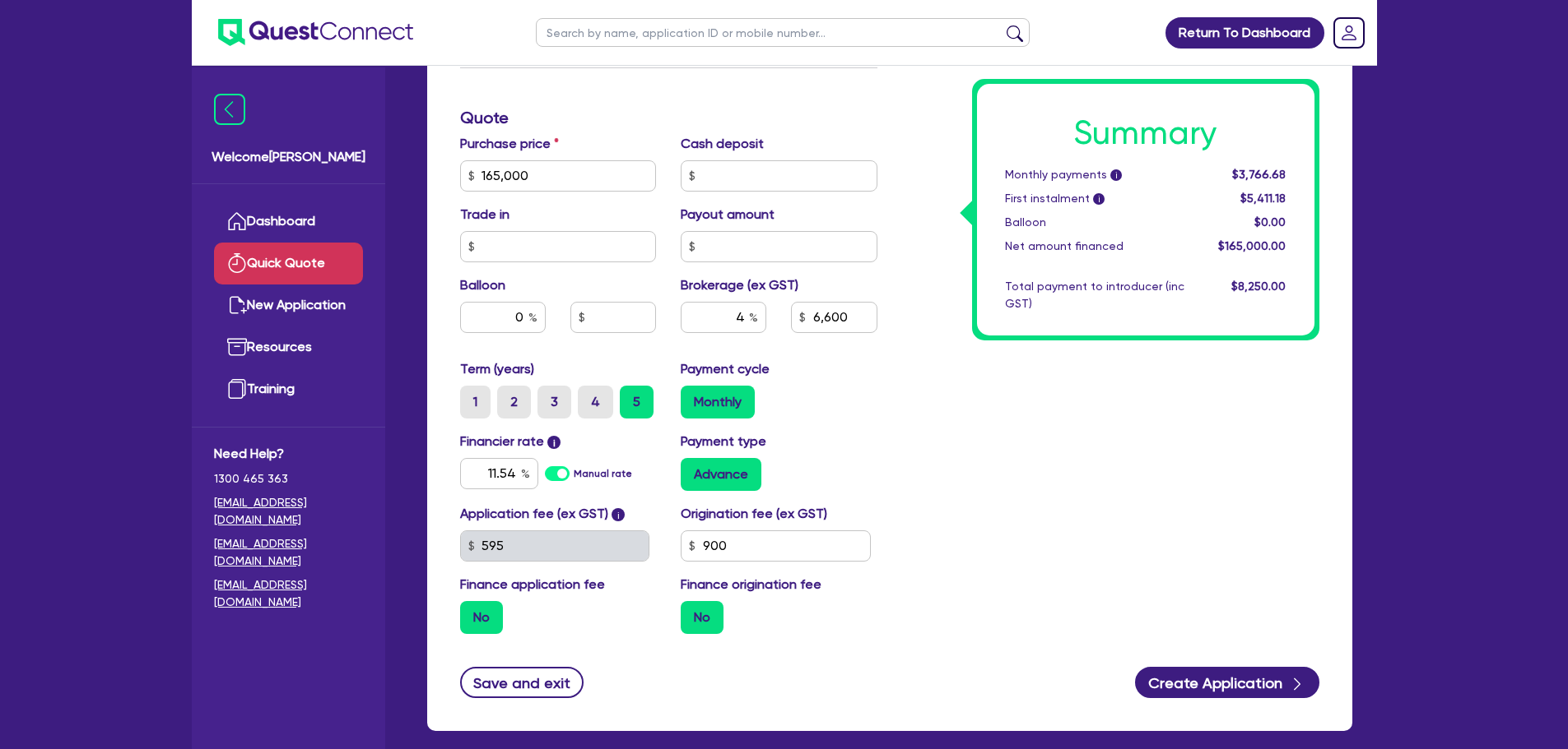
click at [943, 494] on div "Summary Monthly payments i $3,766.68 First instalment i $5,411.18 Balloon $0.00…" at bounding box center [1111, 118] width 442 height 1058
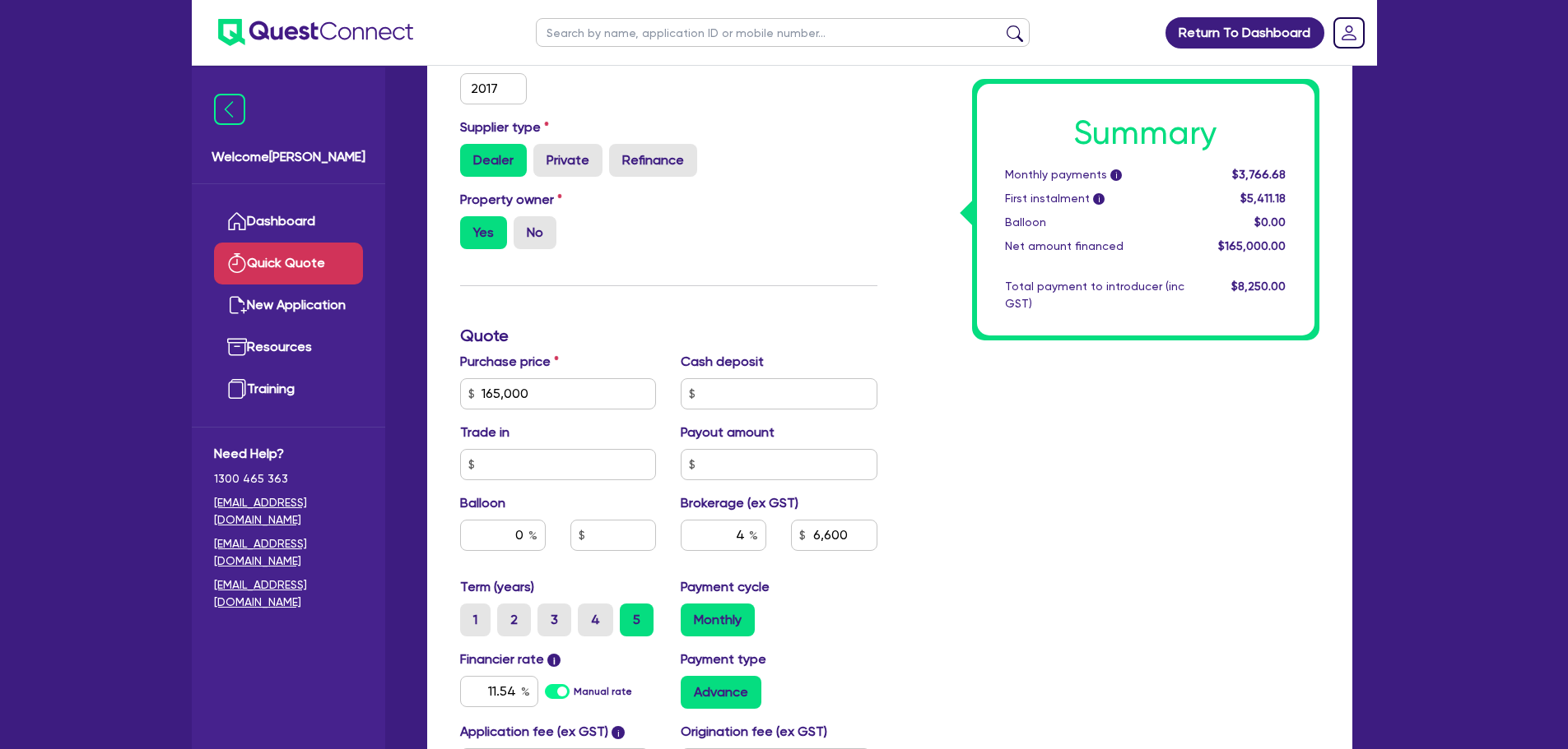
scroll to position [182, 0]
